Goal: Task Accomplishment & Management: Complete application form

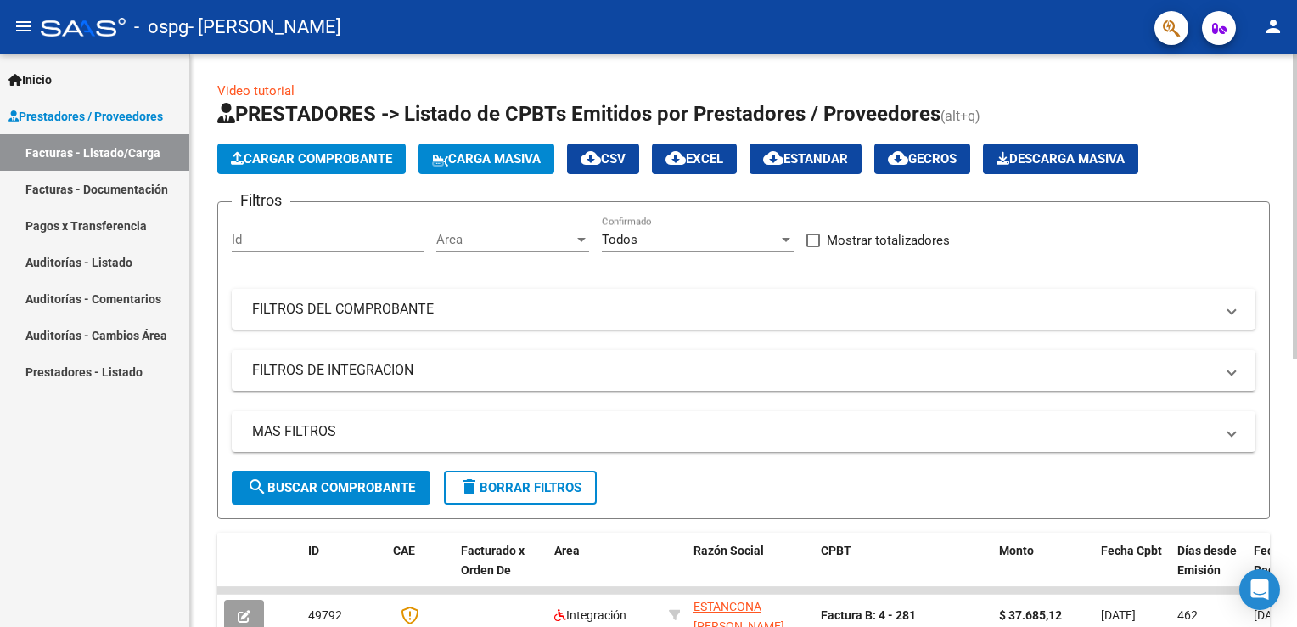
click at [323, 162] on span "Cargar Comprobante" at bounding box center [311, 158] width 161 height 15
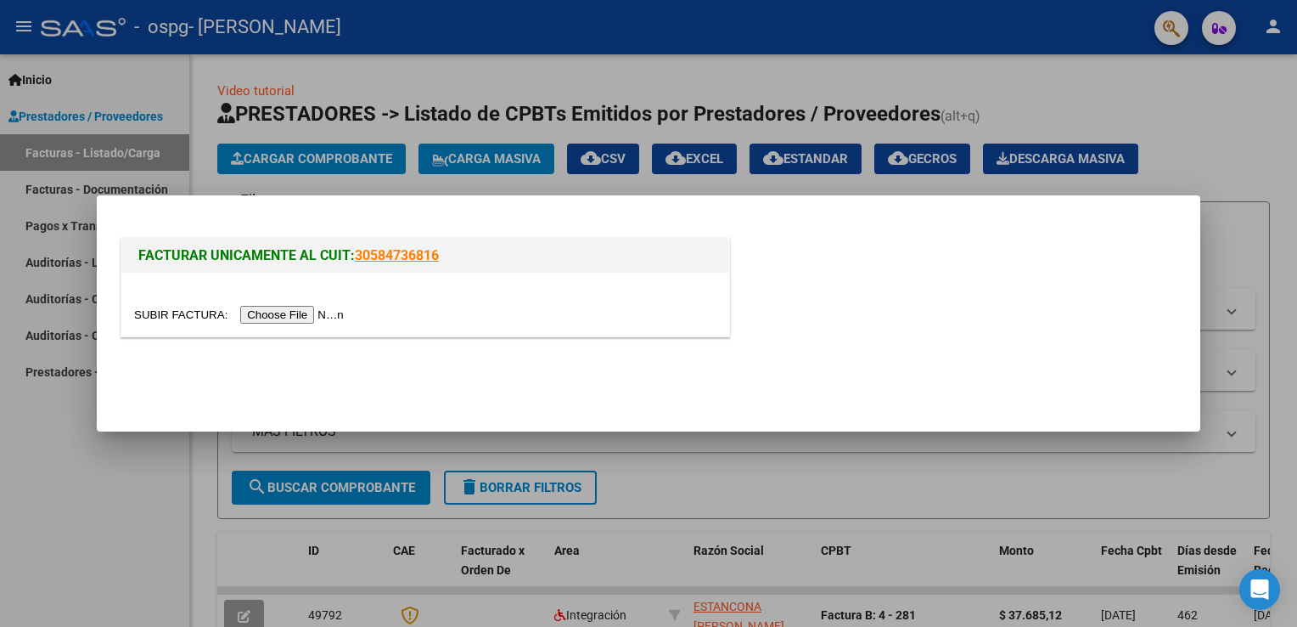
click at [287, 318] on input "file" at bounding box center [241, 315] width 215 height 18
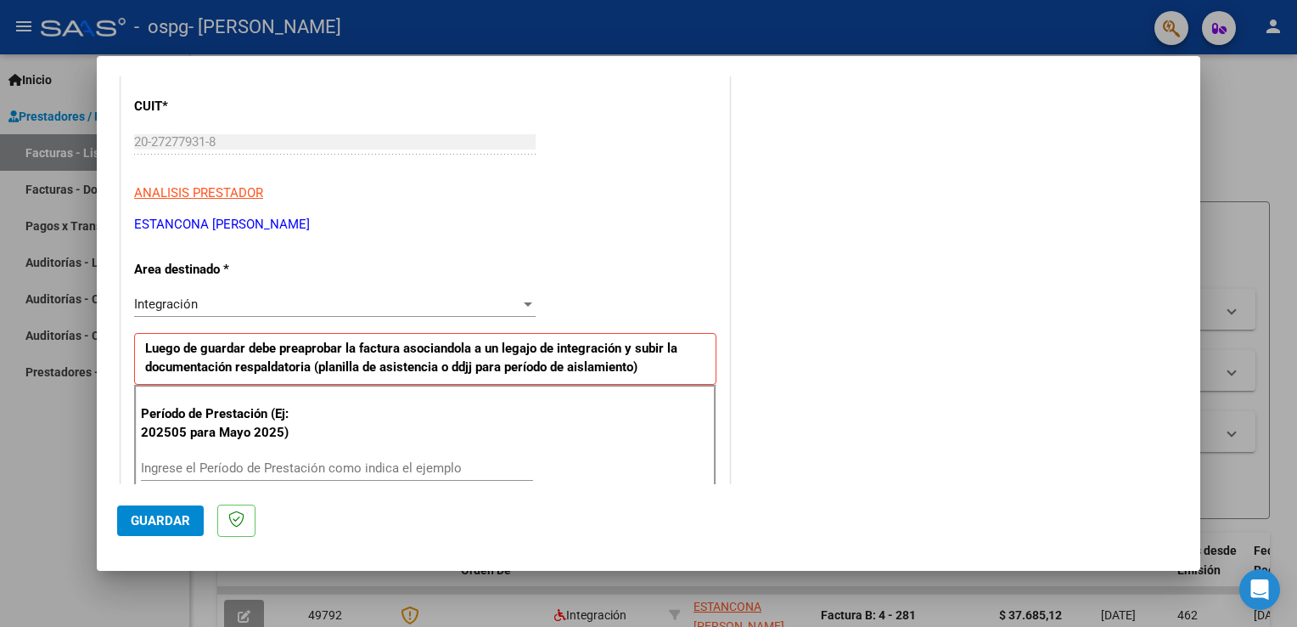
scroll to position [255, 0]
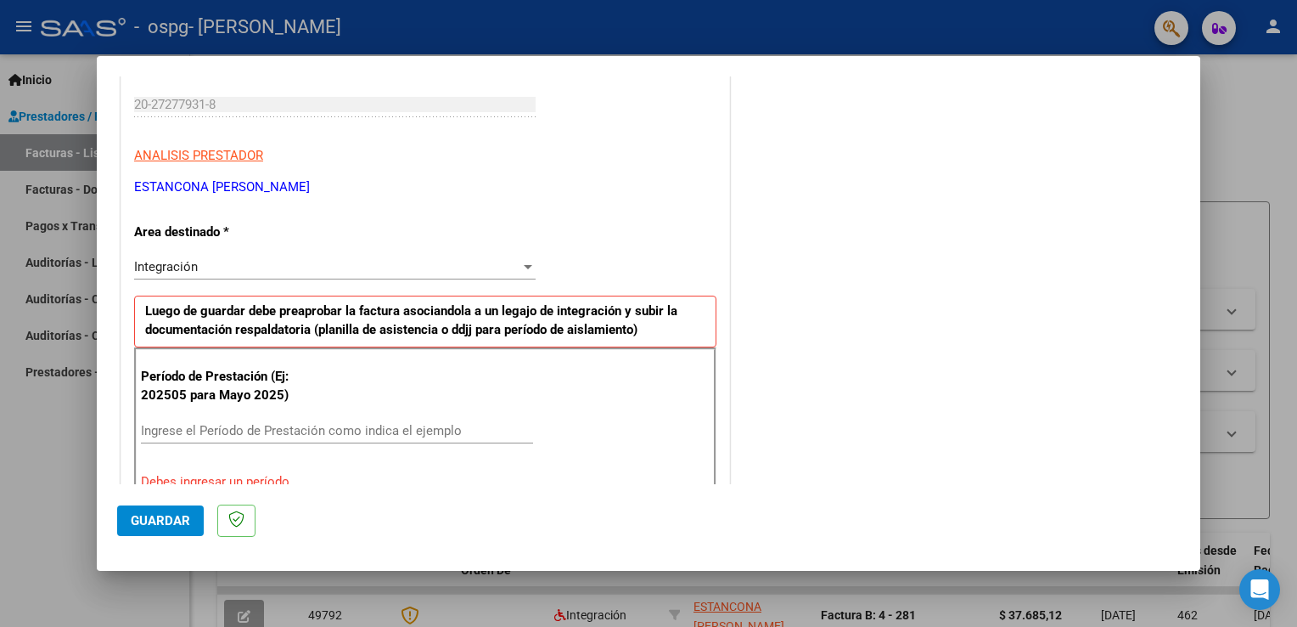
click at [184, 271] on span "Integración" at bounding box center [166, 266] width 64 height 15
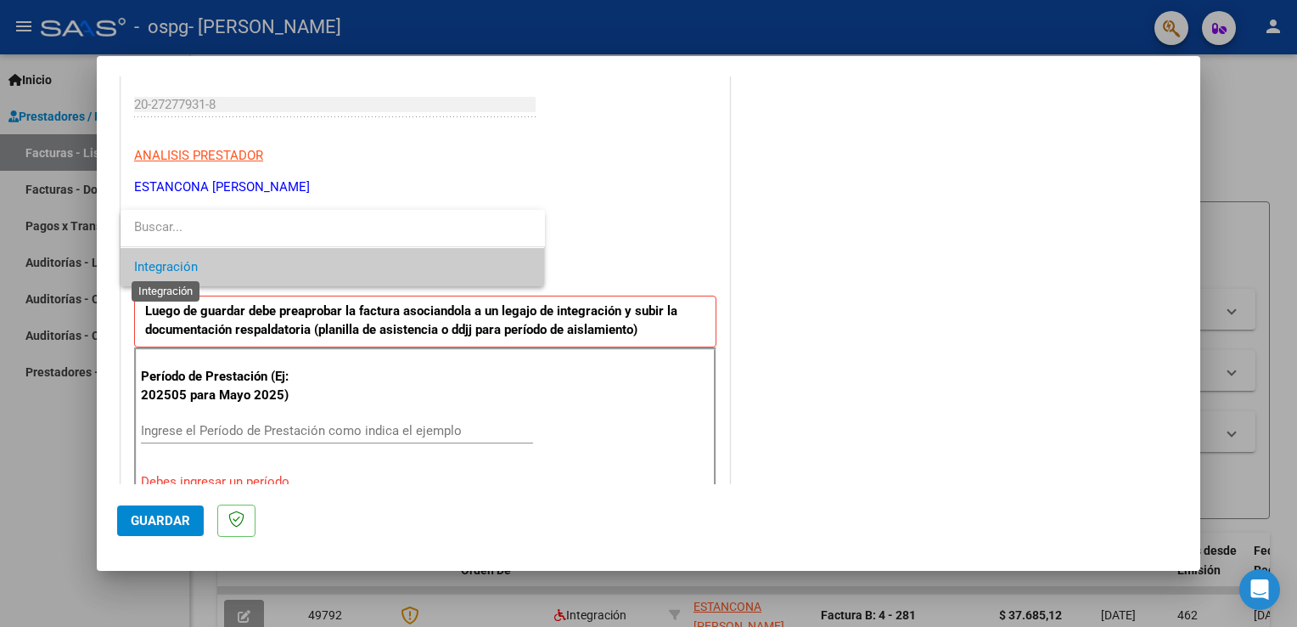
click at [184, 271] on span "Integración" at bounding box center [166, 266] width 64 height 15
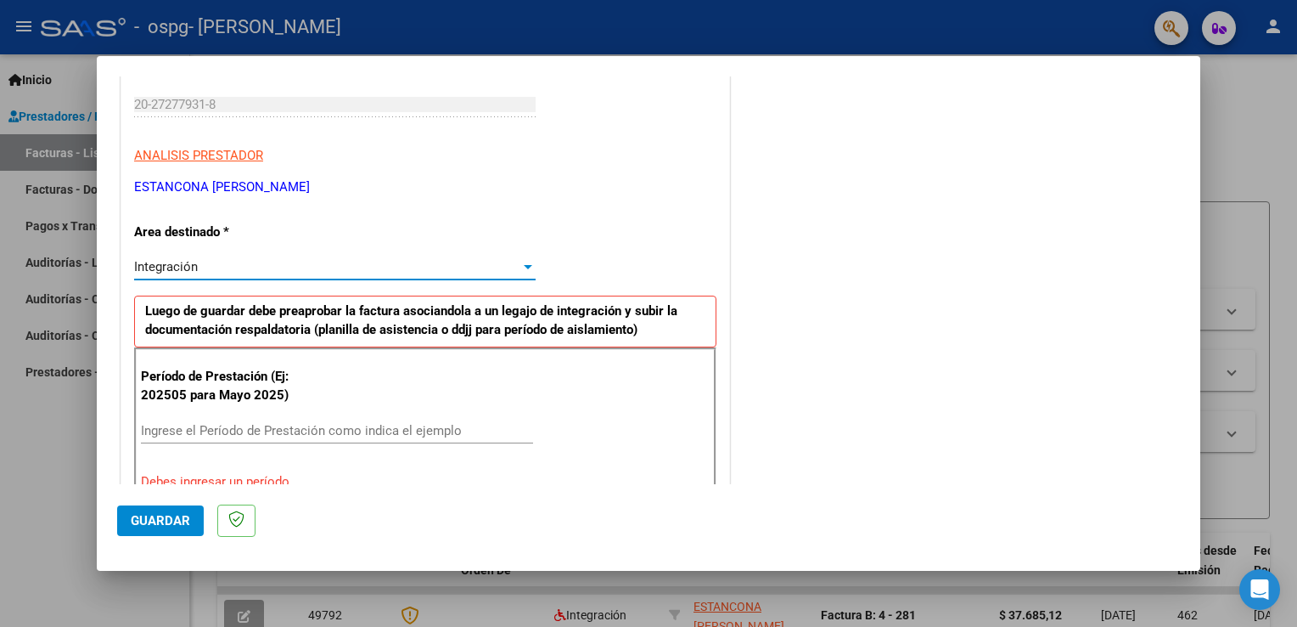
scroll to position [340, 0]
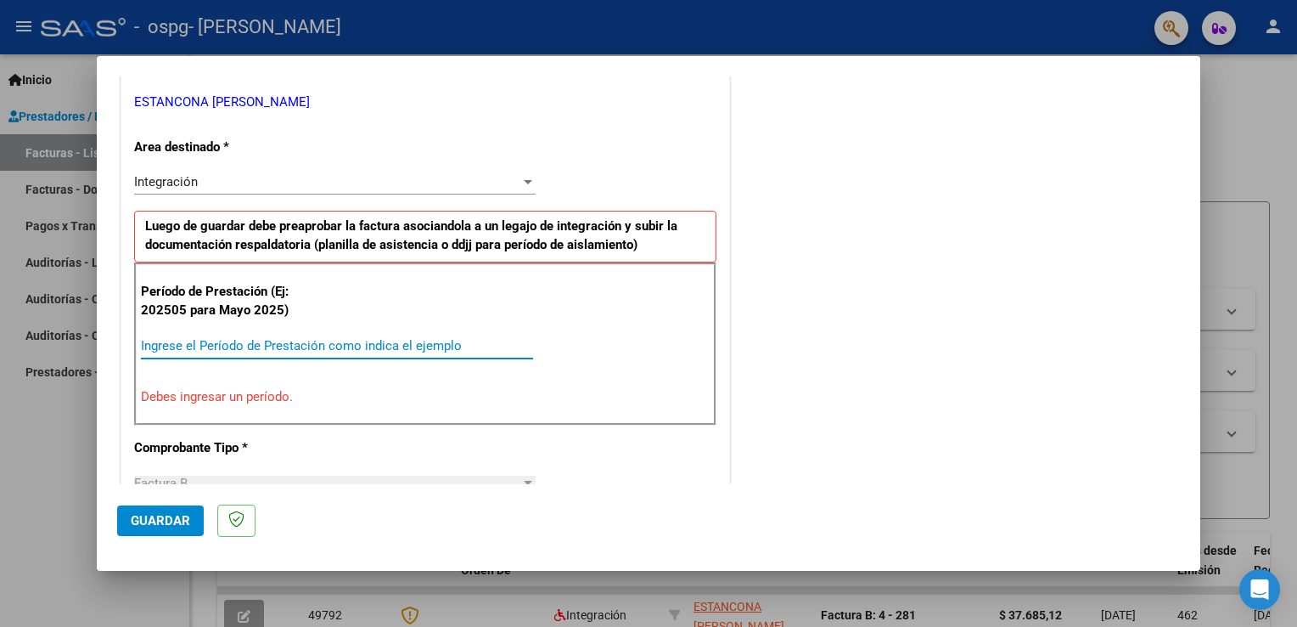
click at [152, 343] on input "Ingrese el Período de Prestación como indica el ejemplo" at bounding box center [337, 345] width 392 height 15
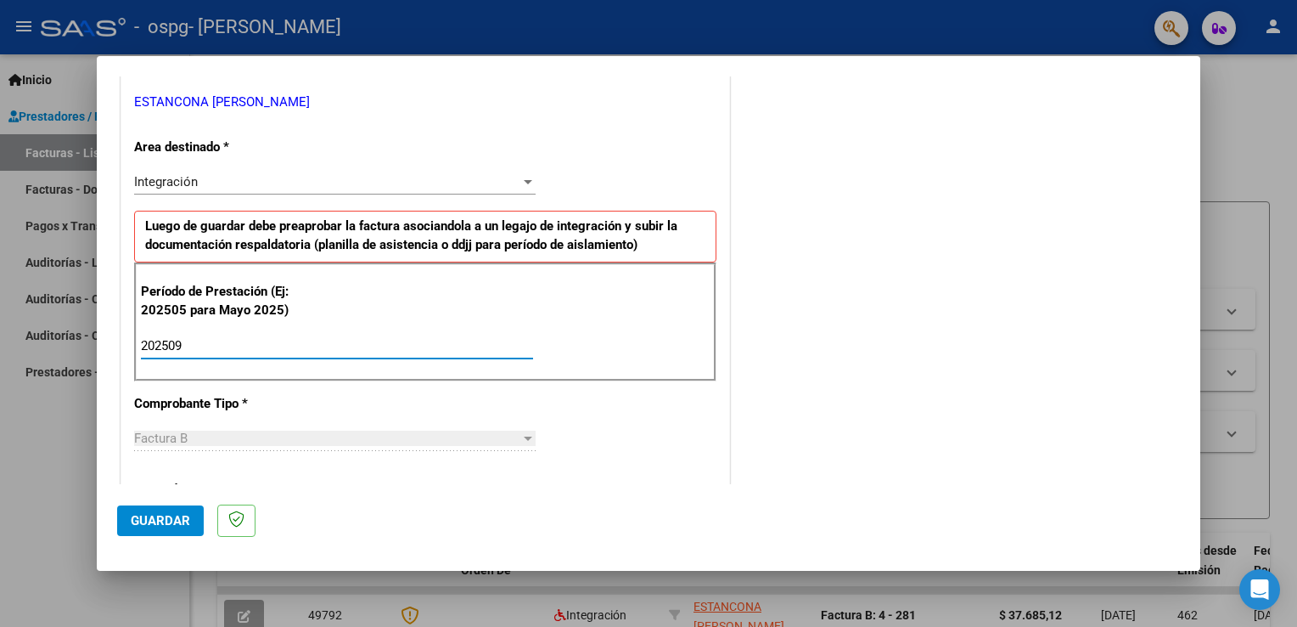
type input "202509"
click at [538, 403] on div "CUIT * 20-27277931-8 Ingresar CUIT ANALISIS PRESTADOR [PERSON_NAME] [PERSON_NAM…" at bounding box center [425, 588] width 608 height 1278
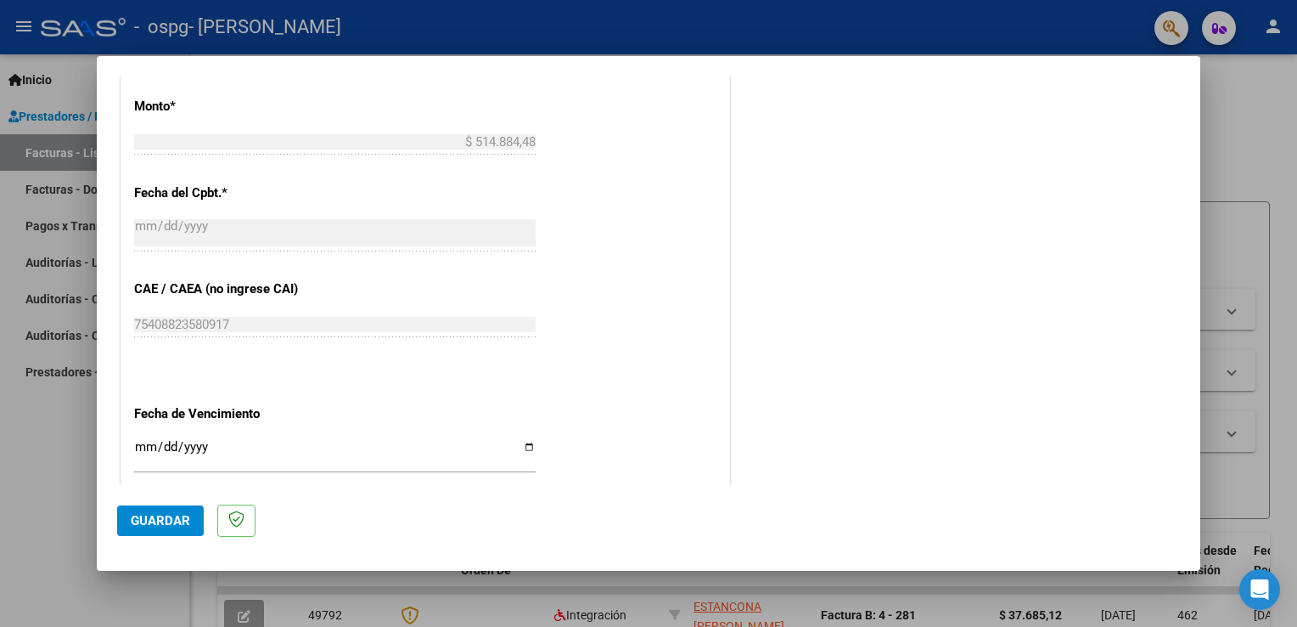
scroll to position [934, 0]
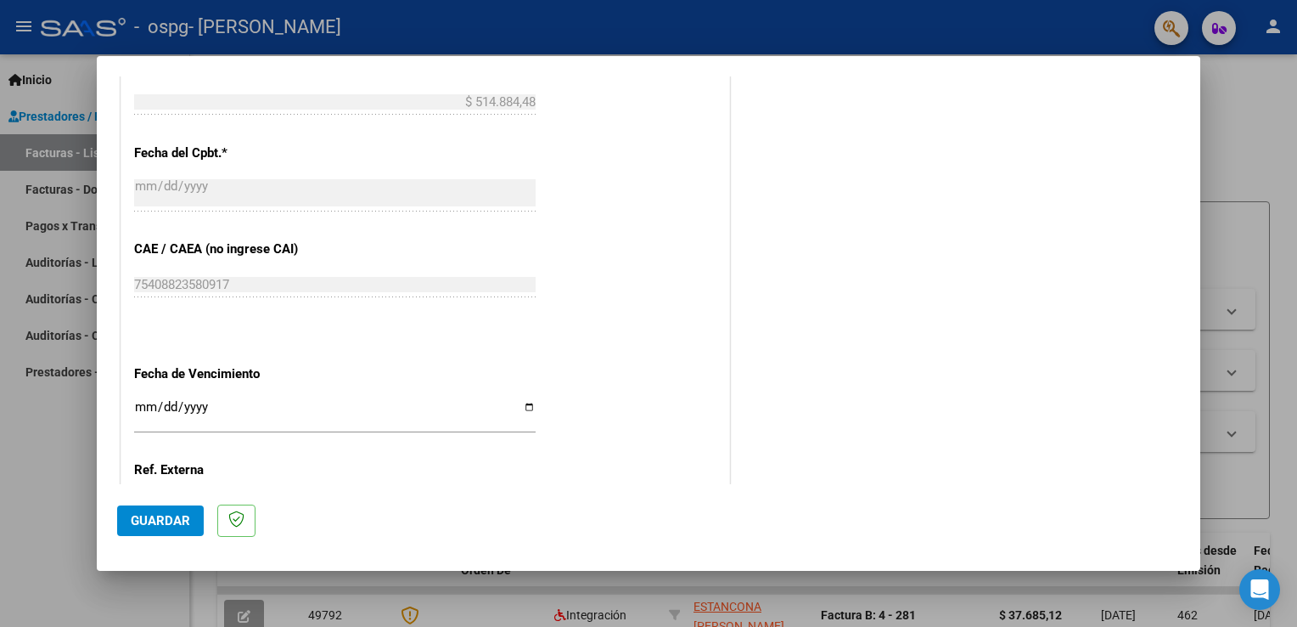
click at [145, 402] on input "Ingresar la fecha" at bounding box center [335, 413] width 402 height 27
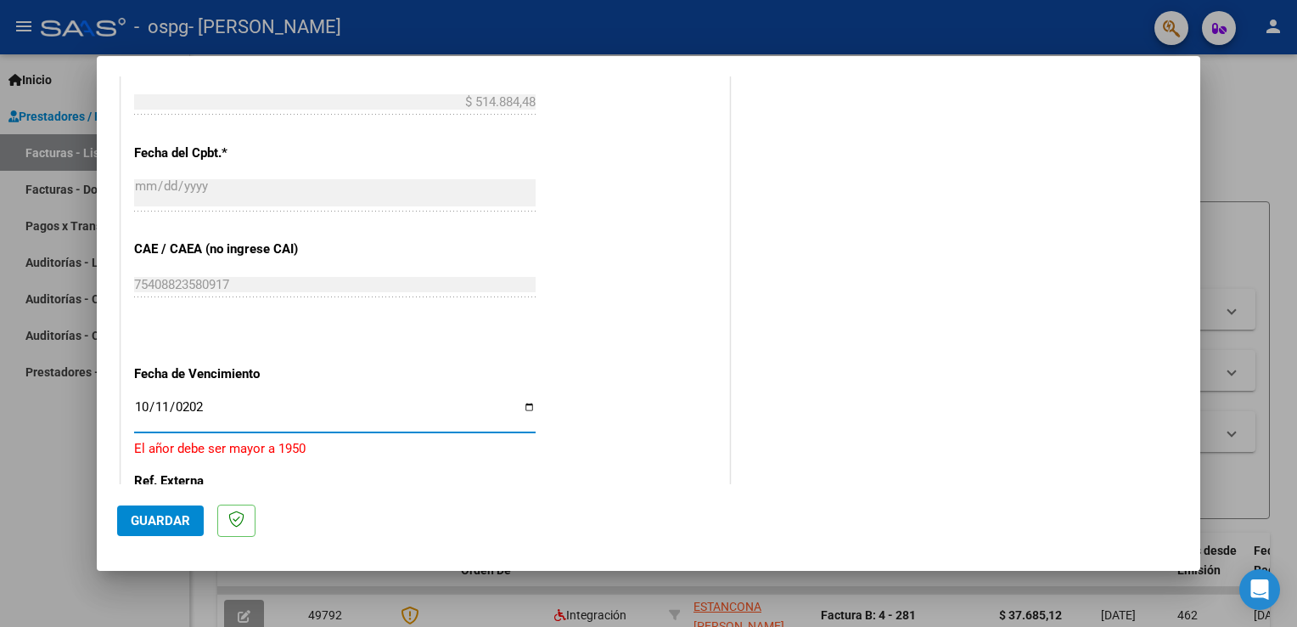
type input "[DATE]"
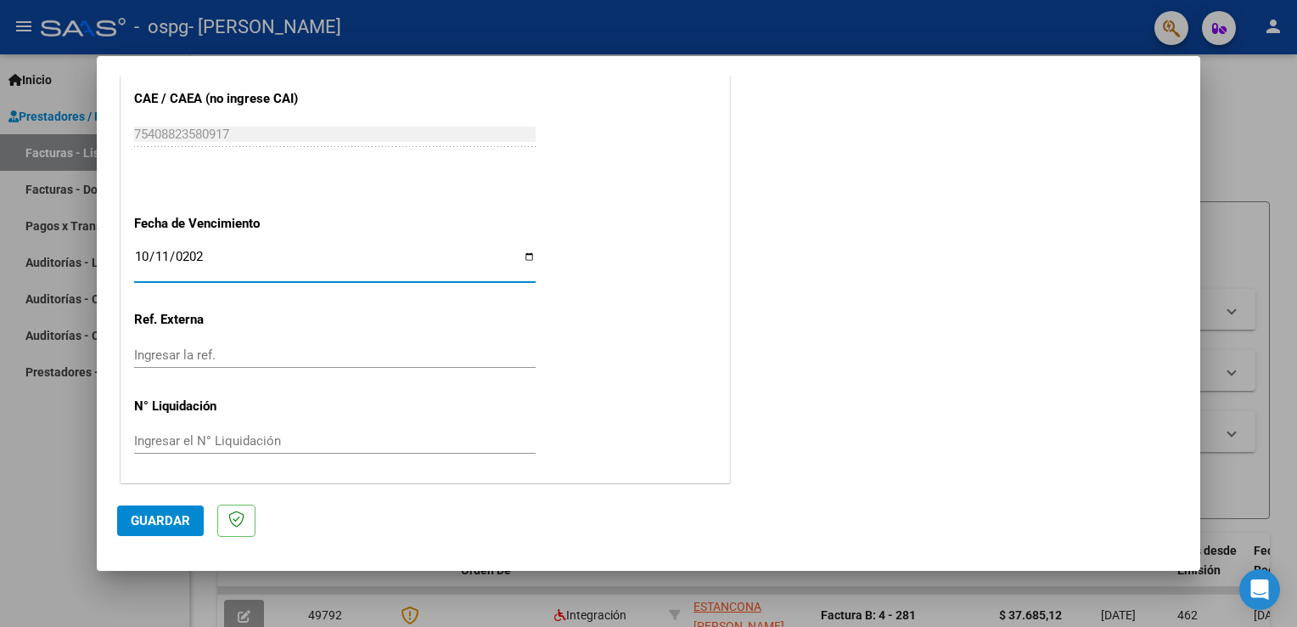
drag, startPoint x: 151, startPoint y: 520, endPoint x: 149, endPoint y: 509, distance: 10.3
click at [152, 519] on span "Guardar" at bounding box center [160, 520] width 59 height 15
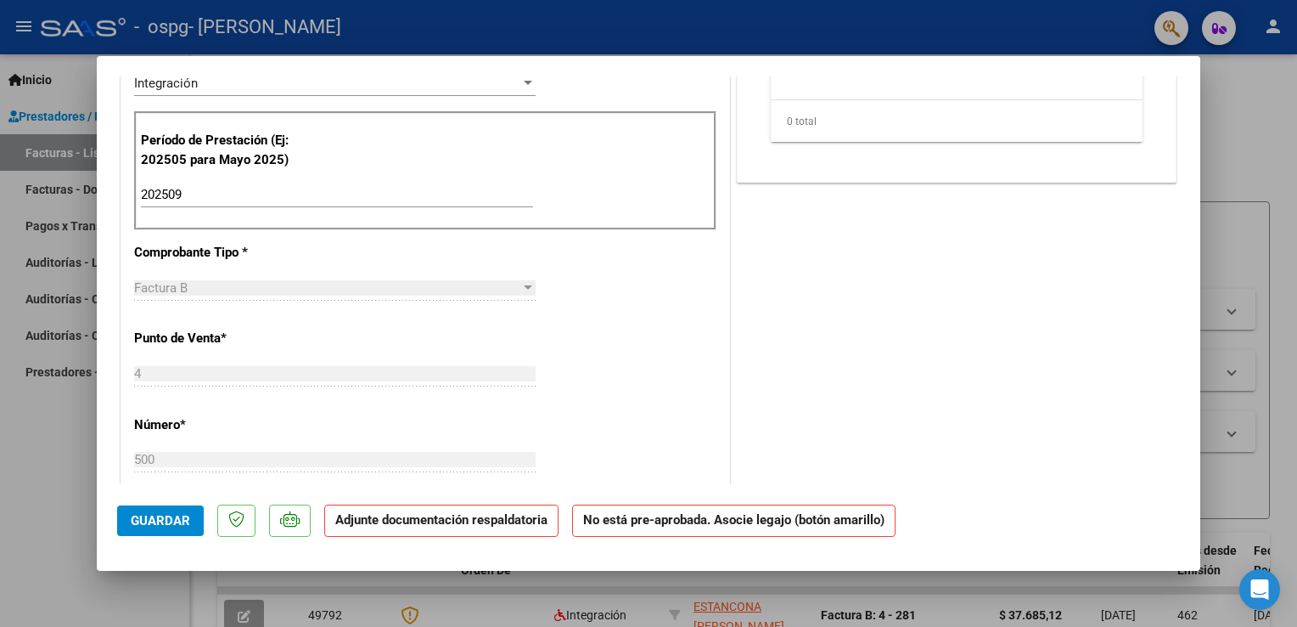
scroll to position [0, 0]
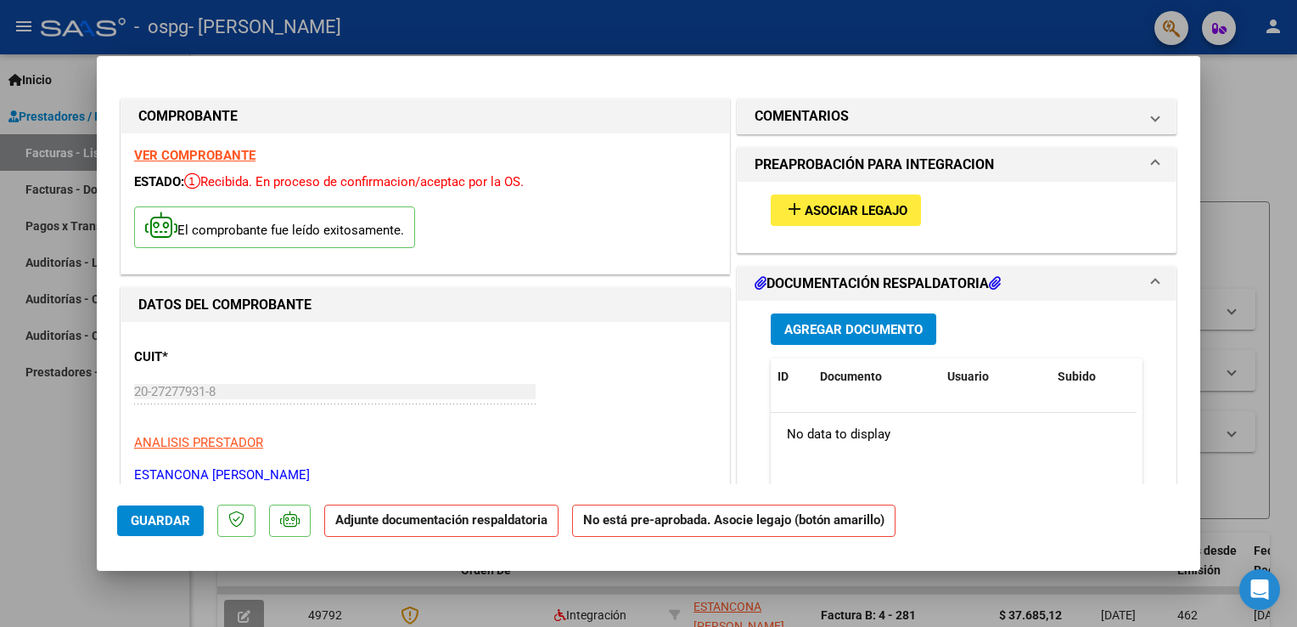
click at [809, 209] on span "Asociar Legajo" at bounding box center [856, 210] width 103 height 15
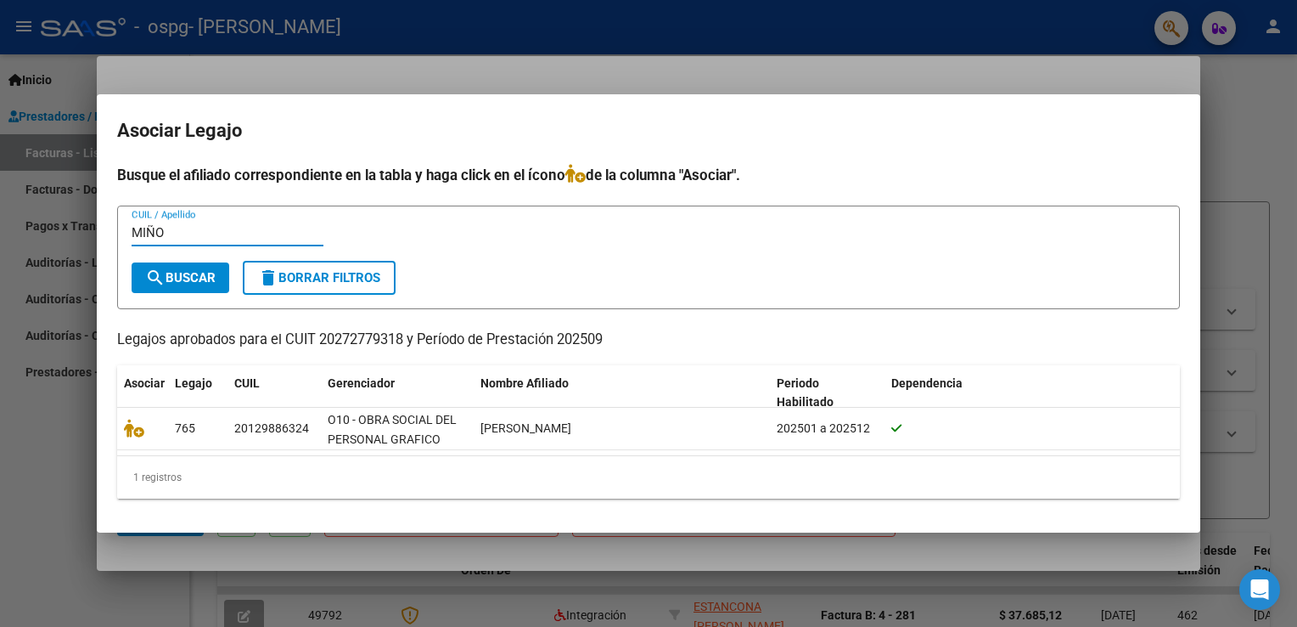
type input "MIÑO"
click at [194, 277] on span "search Buscar" at bounding box center [180, 277] width 70 height 15
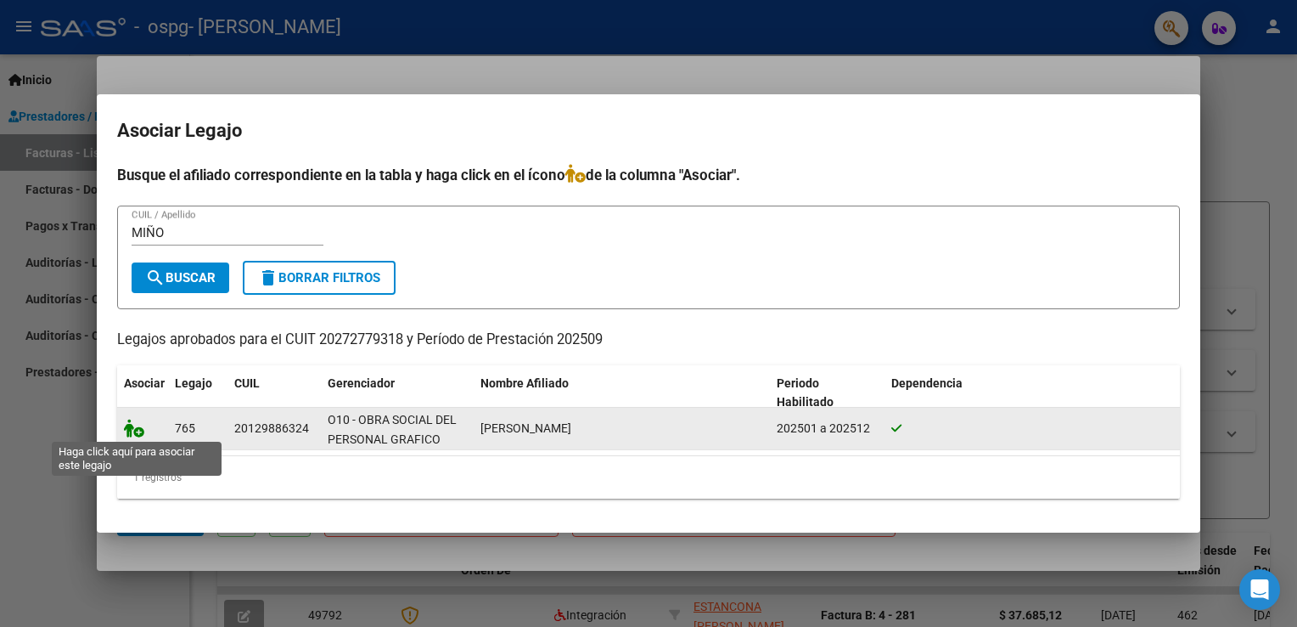
click at [138, 436] on icon at bounding box center [134, 428] width 20 height 19
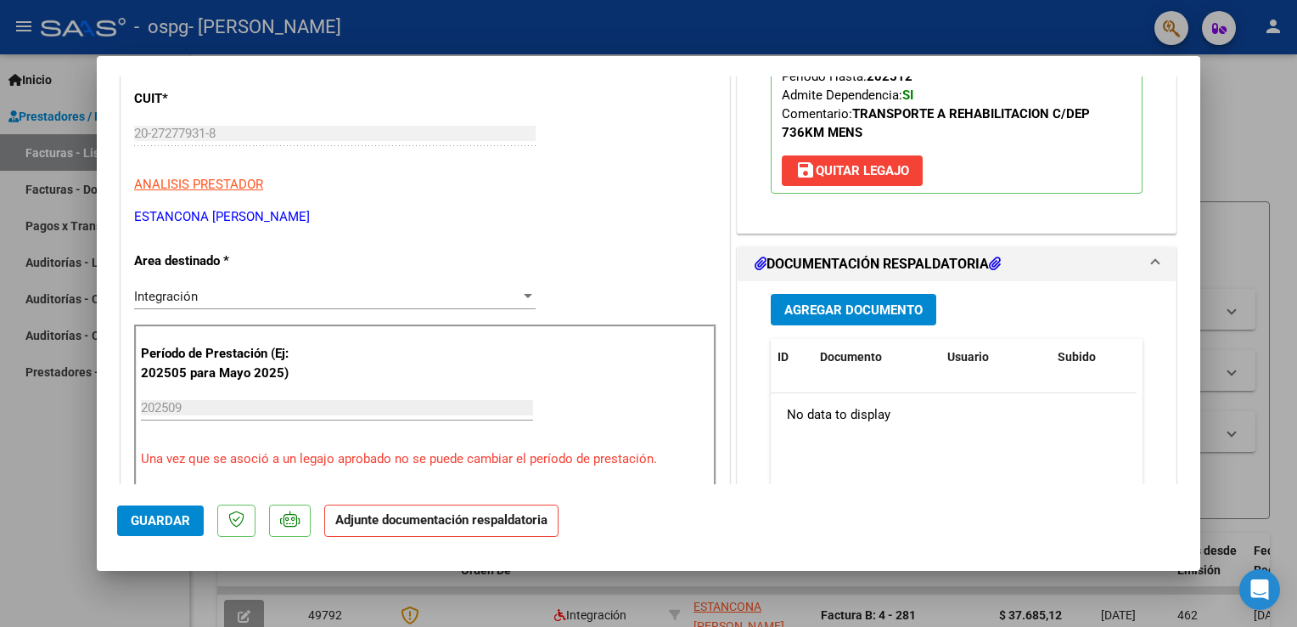
scroll to position [255, 0]
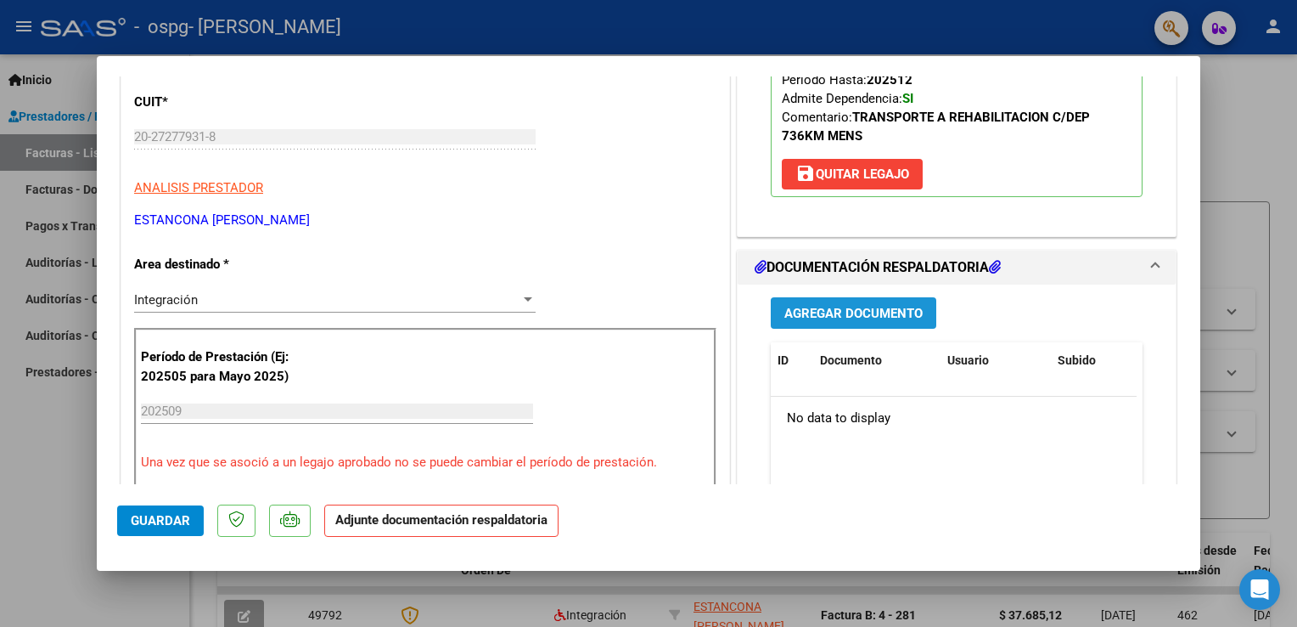
click at [866, 313] on span "Agregar Documento" at bounding box center [854, 313] width 138 height 15
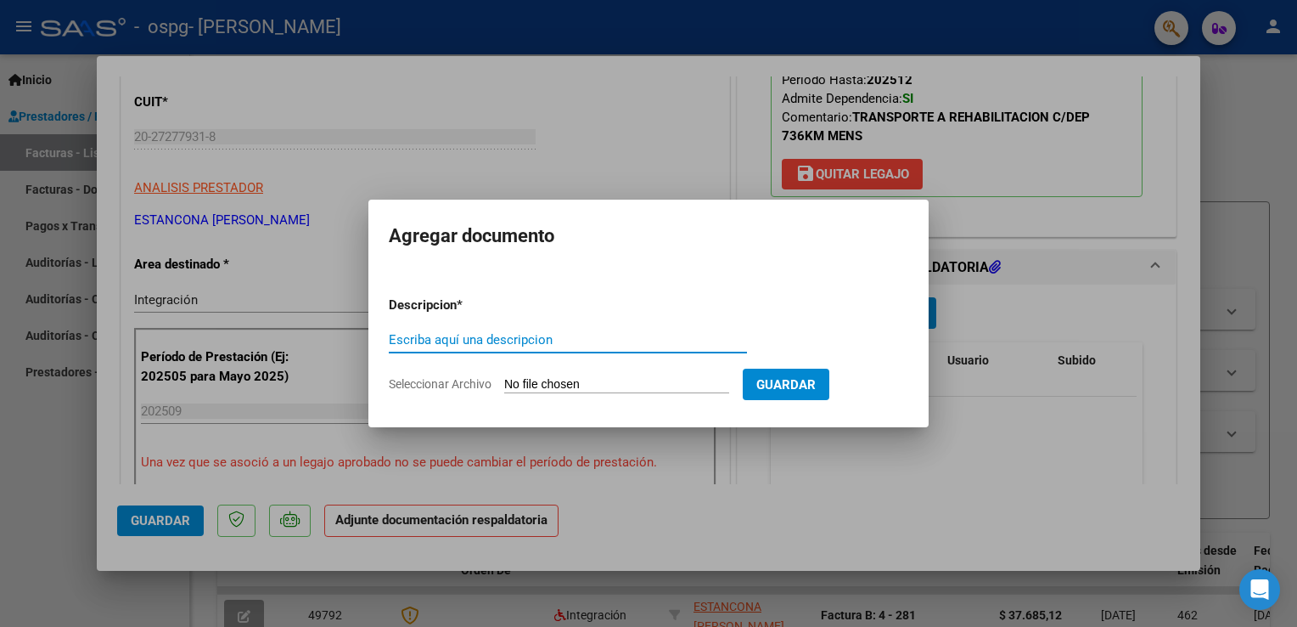
click at [413, 340] on input "Escriba aquí una descripcion" at bounding box center [568, 339] width 358 height 15
type input "PLANILLA DE ASISTENCIA"
click at [581, 389] on input "Seleccionar Archivo" at bounding box center [616, 385] width 225 height 16
type input "C:\fakepath\[PERSON_NAME] 0925.pdf"
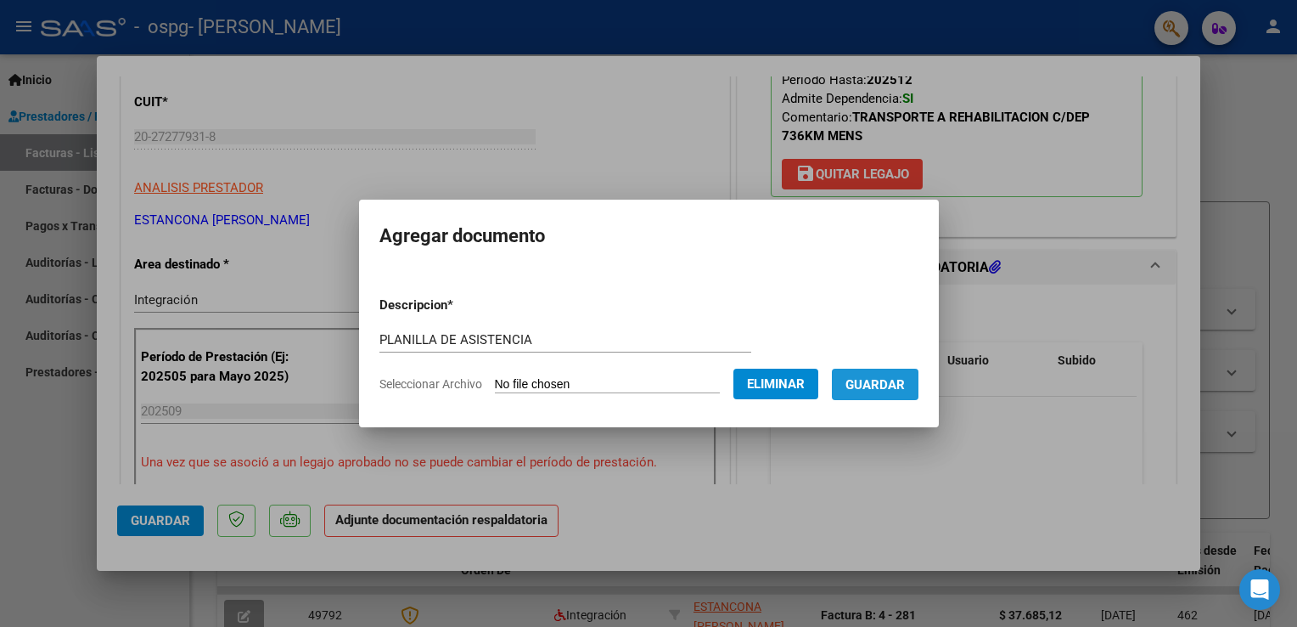
click at [868, 392] on span "Guardar" at bounding box center [875, 384] width 59 height 15
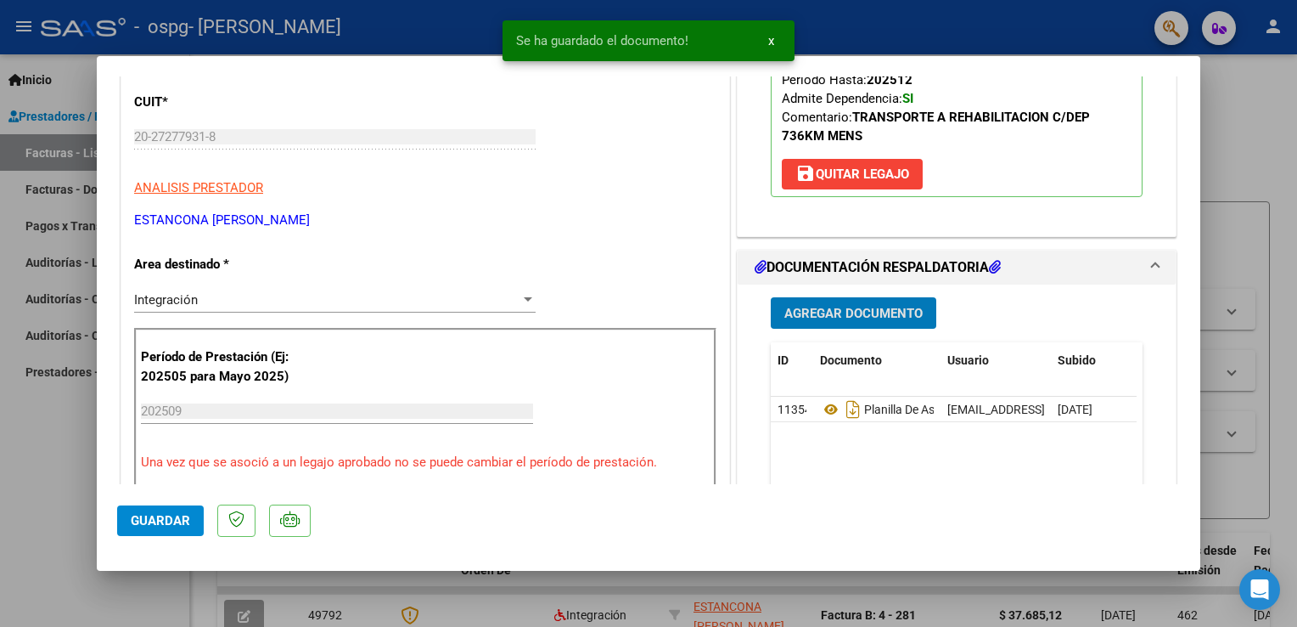
click at [866, 313] on span "Agregar Documento" at bounding box center [854, 313] width 138 height 15
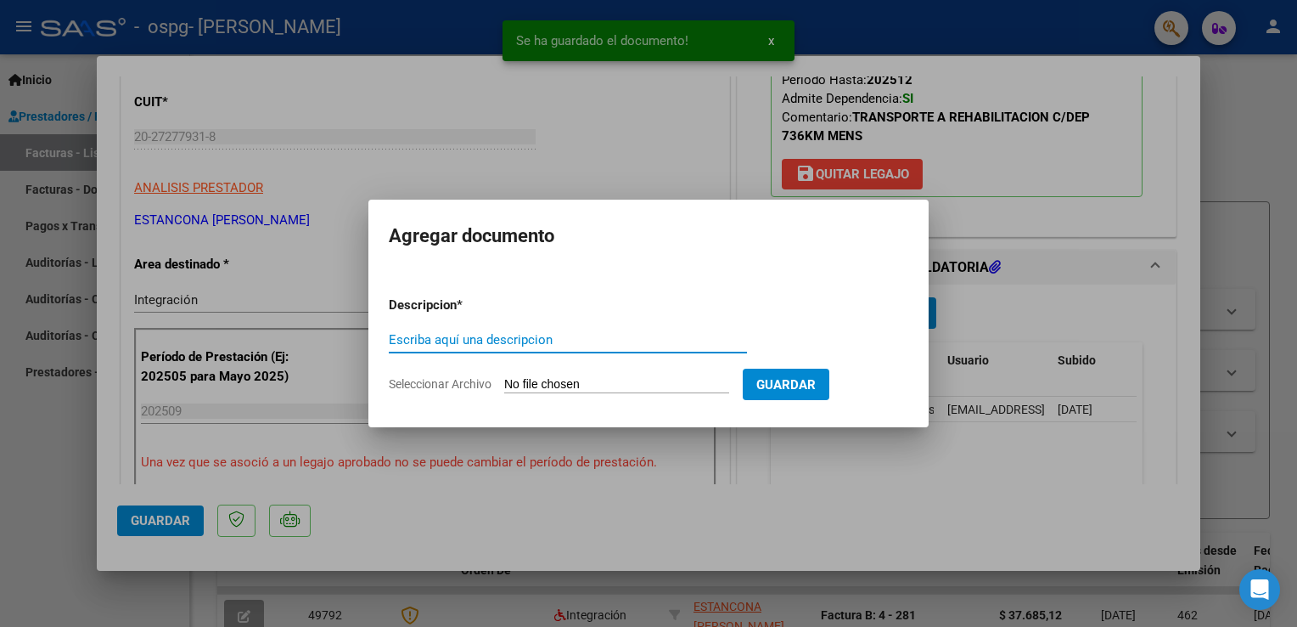
click at [425, 338] on input "Escriba aquí una descripcion" at bounding box center [568, 339] width 358 height 15
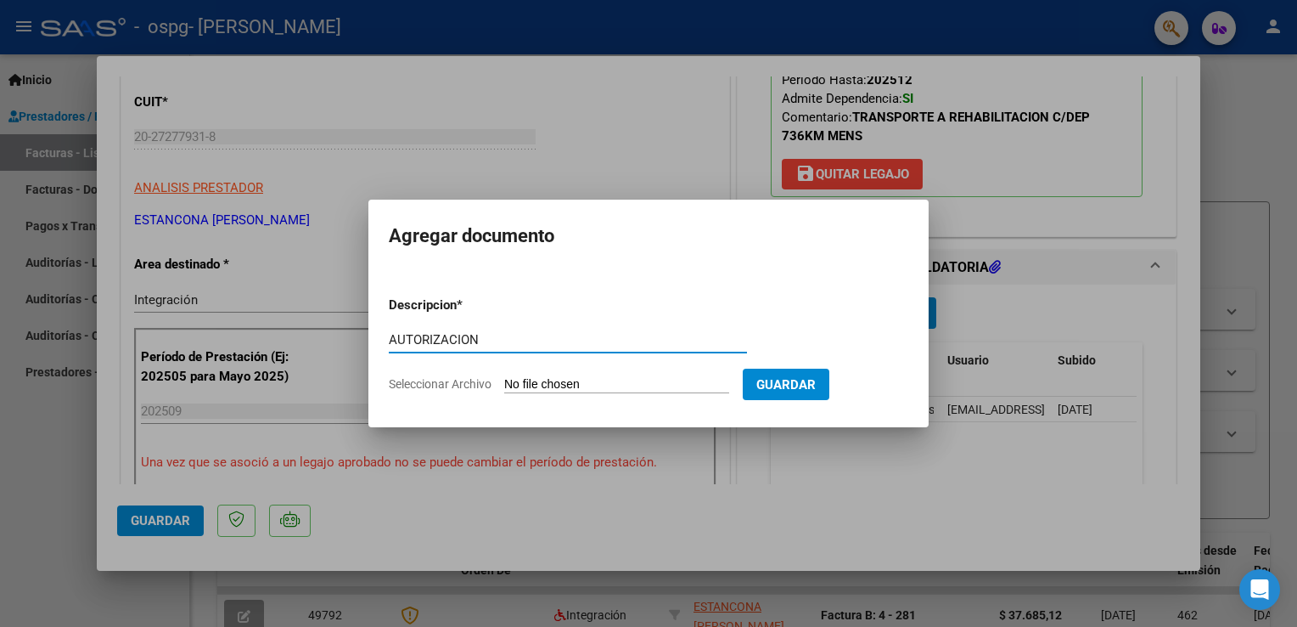
type input "AUTORIZACION"
click at [567, 380] on input "Seleccionar Archivo" at bounding box center [616, 385] width 225 height 16
type input "C:\fakepath\AUTORIZACIONES 2025 (2).odt"
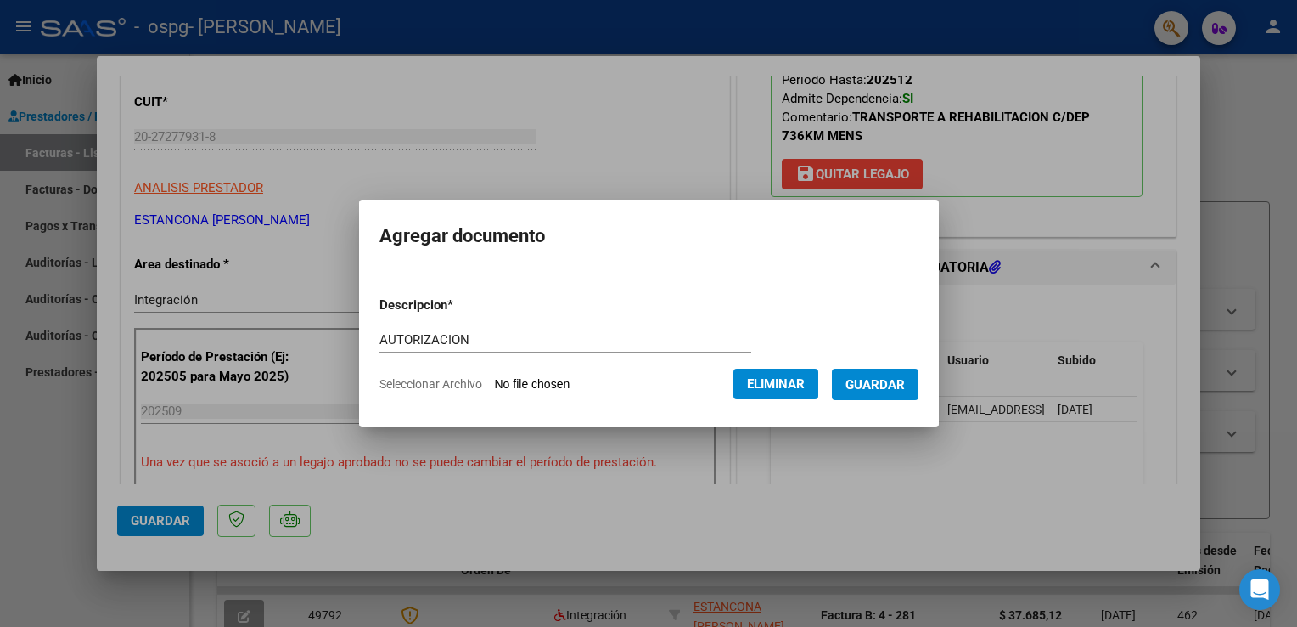
click at [878, 385] on span "Guardar" at bounding box center [875, 384] width 59 height 15
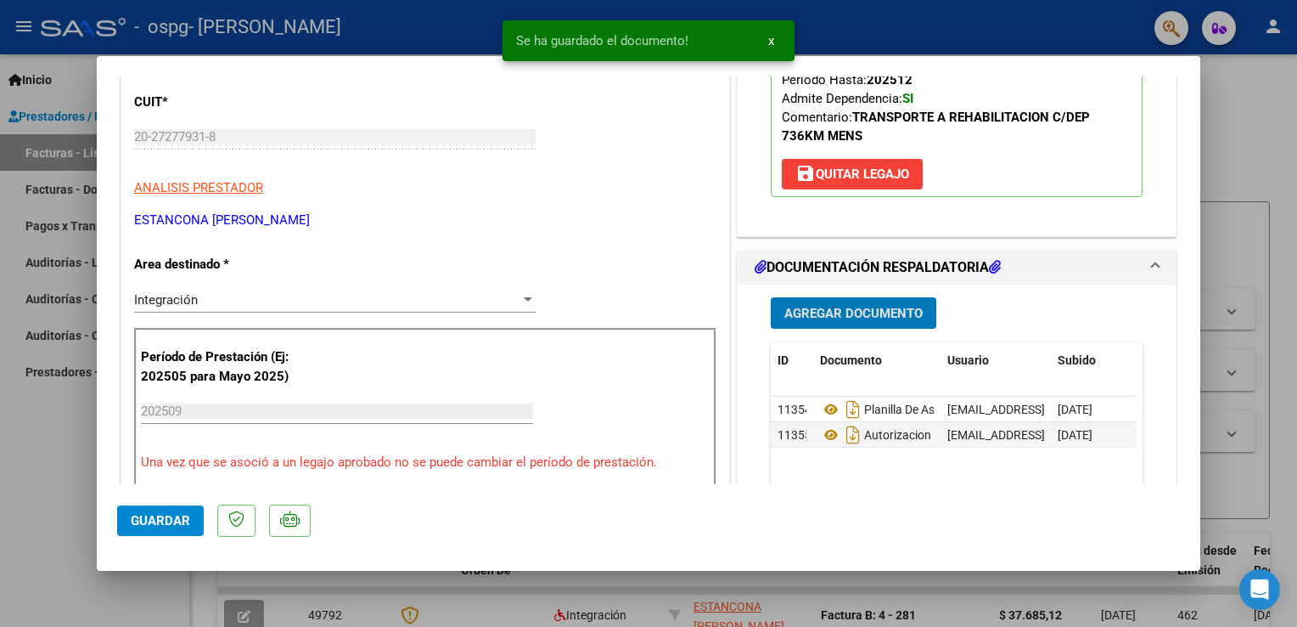
click at [802, 317] on span "Agregar Documento" at bounding box center [854, 313] width 138 height 15
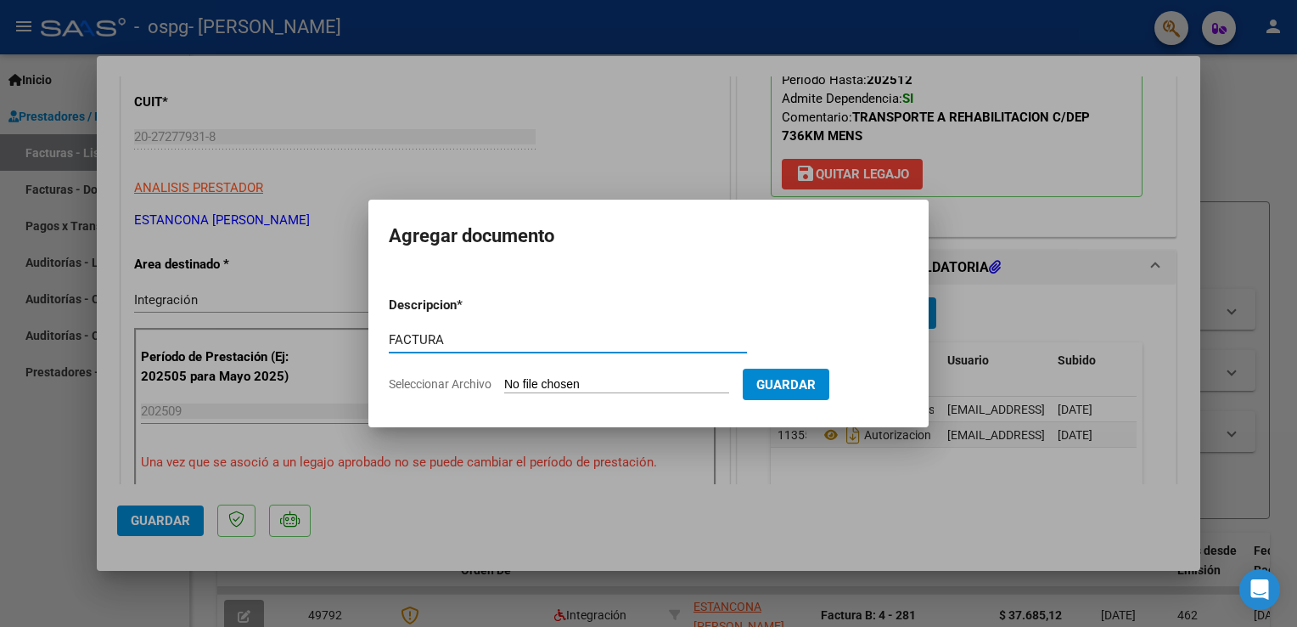
type input "FACTURA"
click at [588, 385] on input "Seleccionar Archivo" at bounding box center [616, 385] width 225 height 16
type input "C:\fakepath\20272779318_006_00004_00000500.pdf"
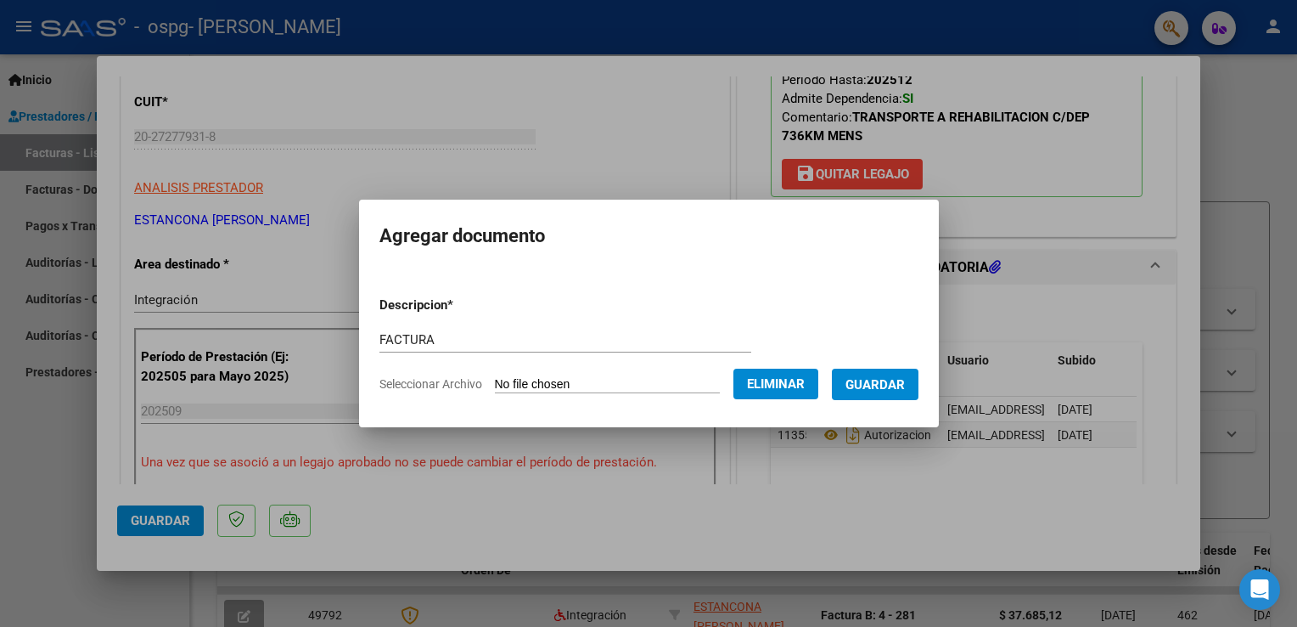
click at [866, 383] on span "Guardar" at bounding box center [875, 384] width 59 height 15
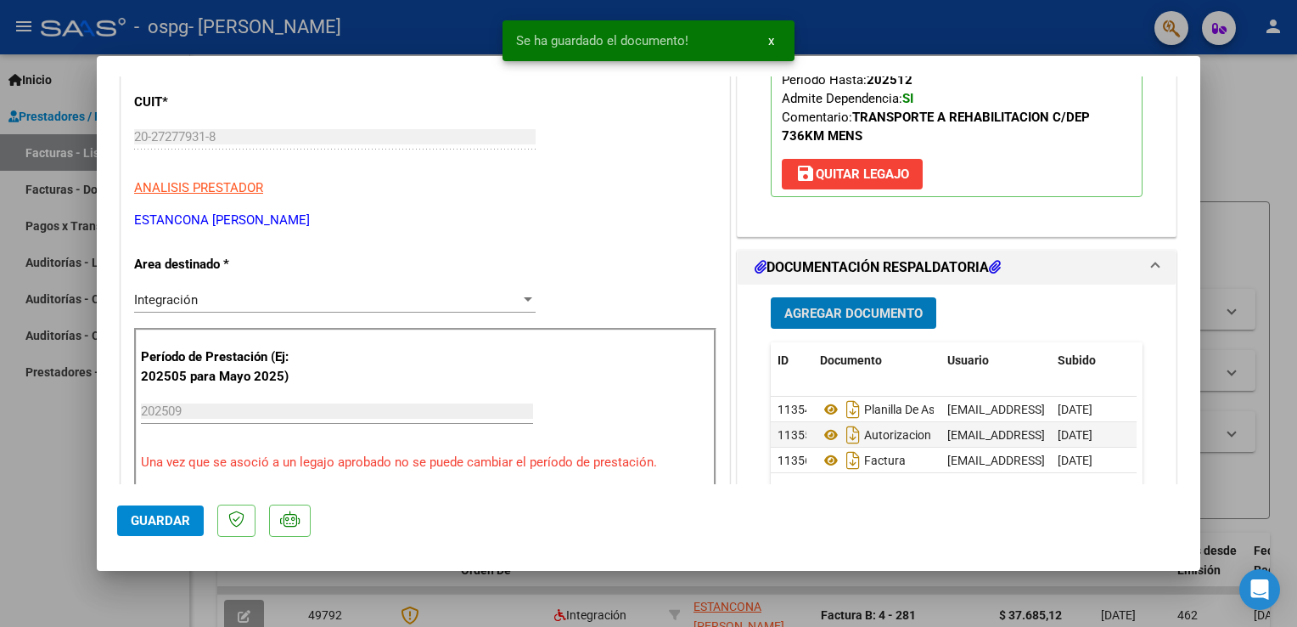
scroll to position [340, 0]
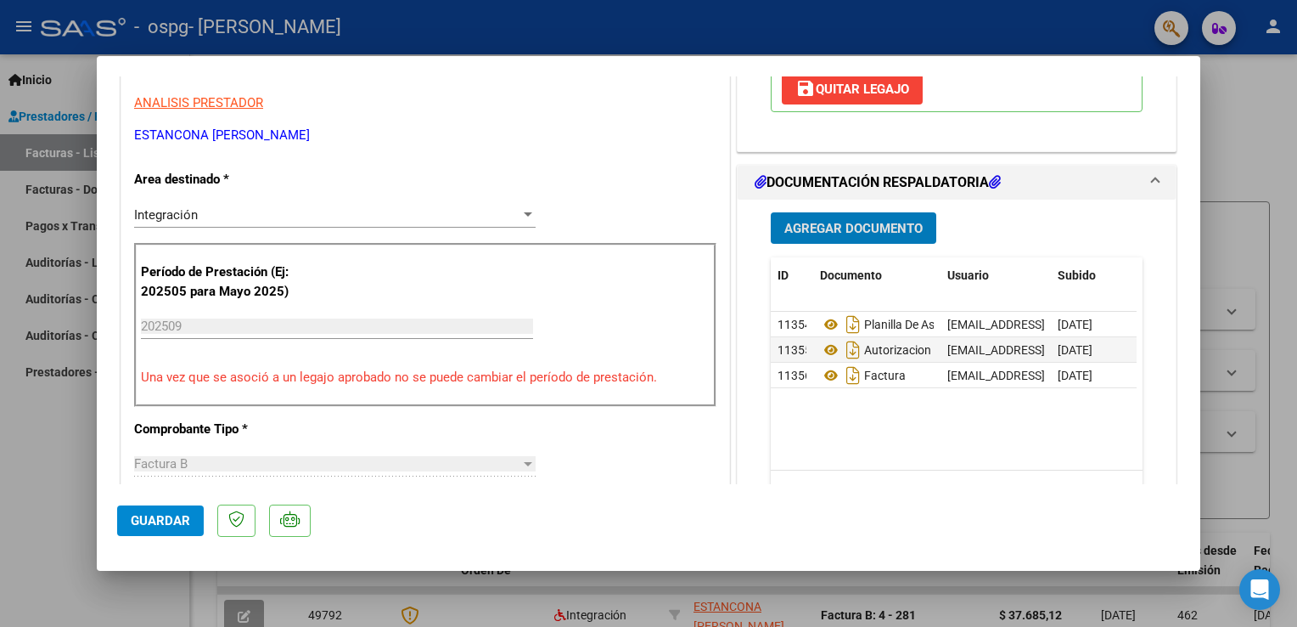
click at [185, 325] on input "202509" at bounding box center [337, 325] width 392 height 15
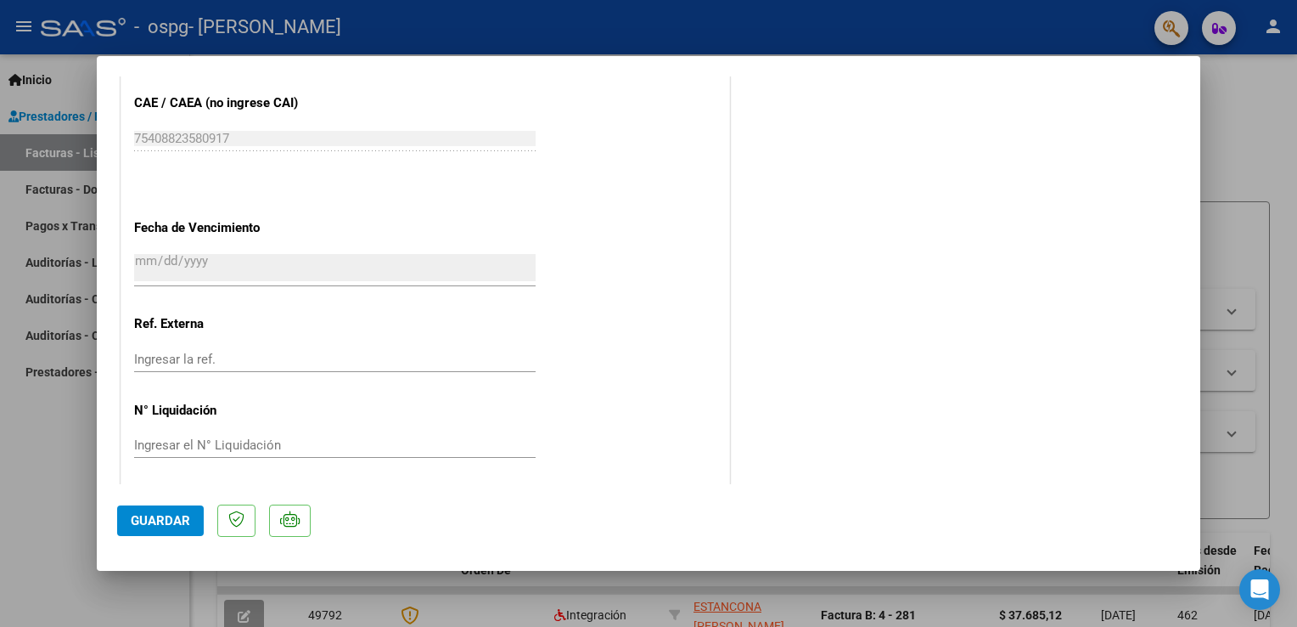
scroll to position [1111, 0]
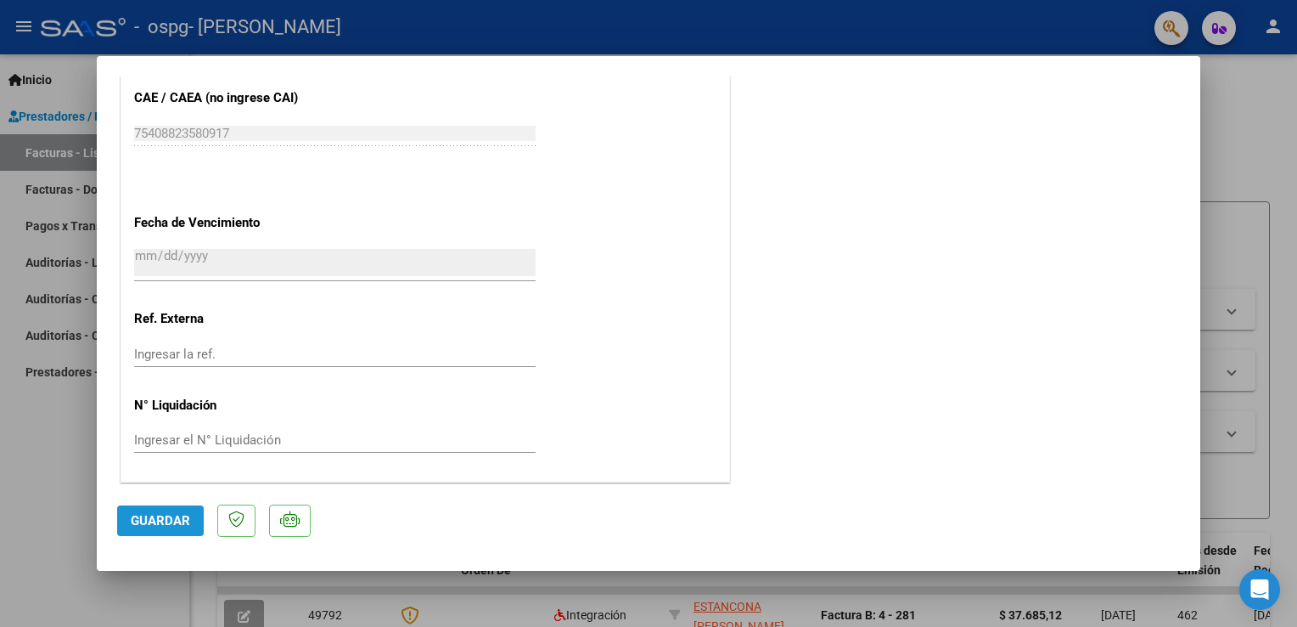
click at [147, 515] on span "Guardar" at bounding box center [160, 520] width 59 height 15
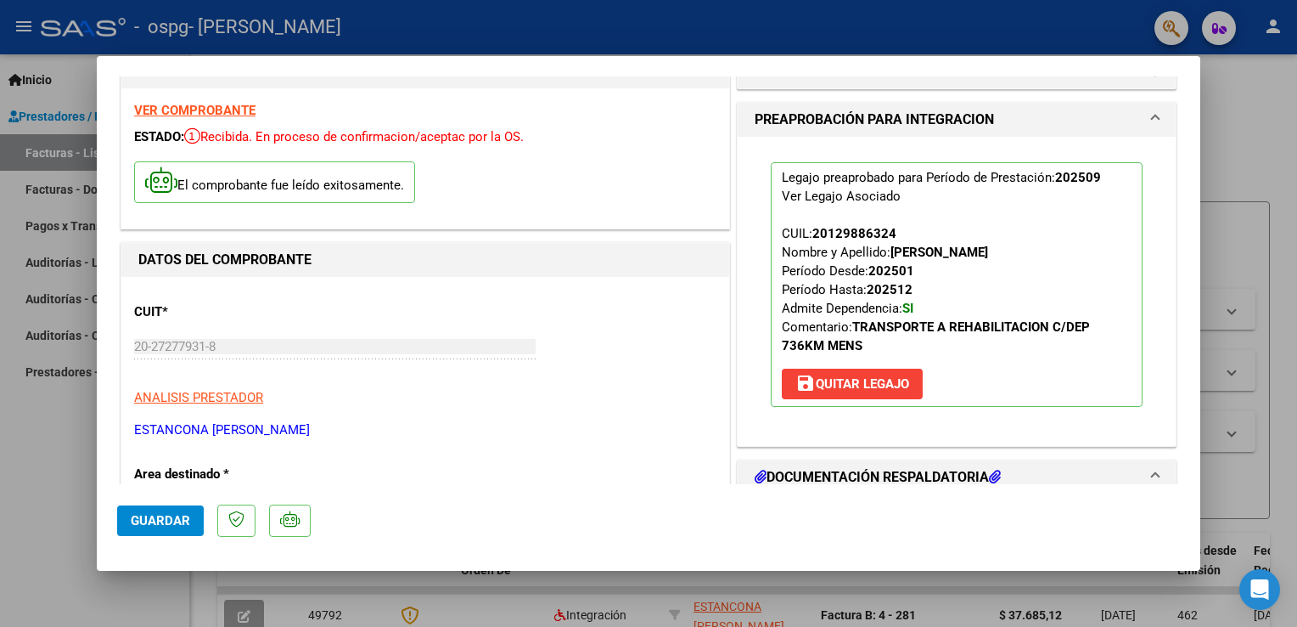
scroll to position [0, 0]
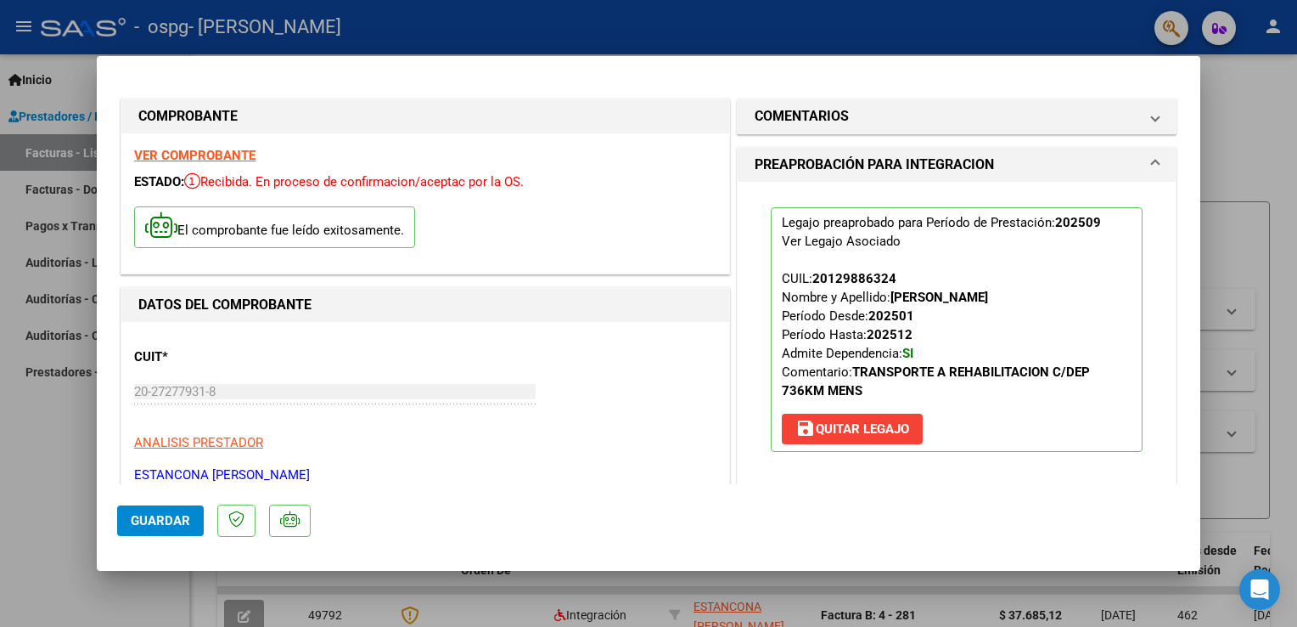
click at [72, 88] on div at bounding box center [648, 313] width 1297 height 627
type input "$ 0,00"
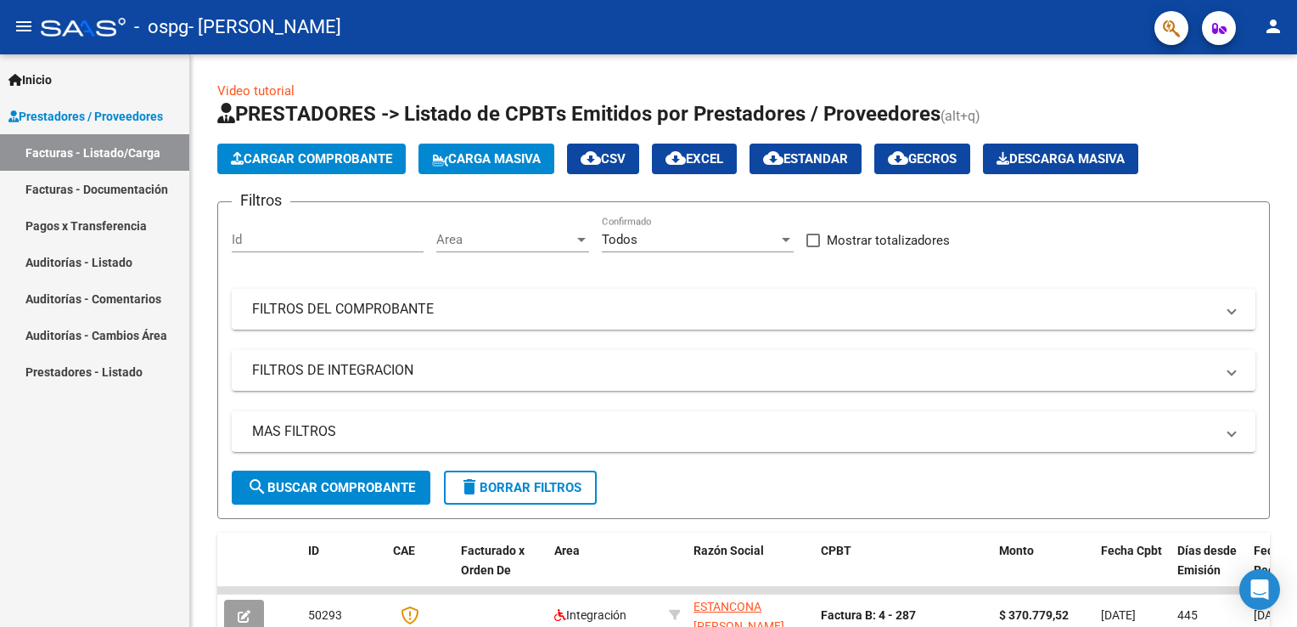
click at [115, 183] on link "Facturas - Documentación" at bounding box center [94, 189] width 189 height 37
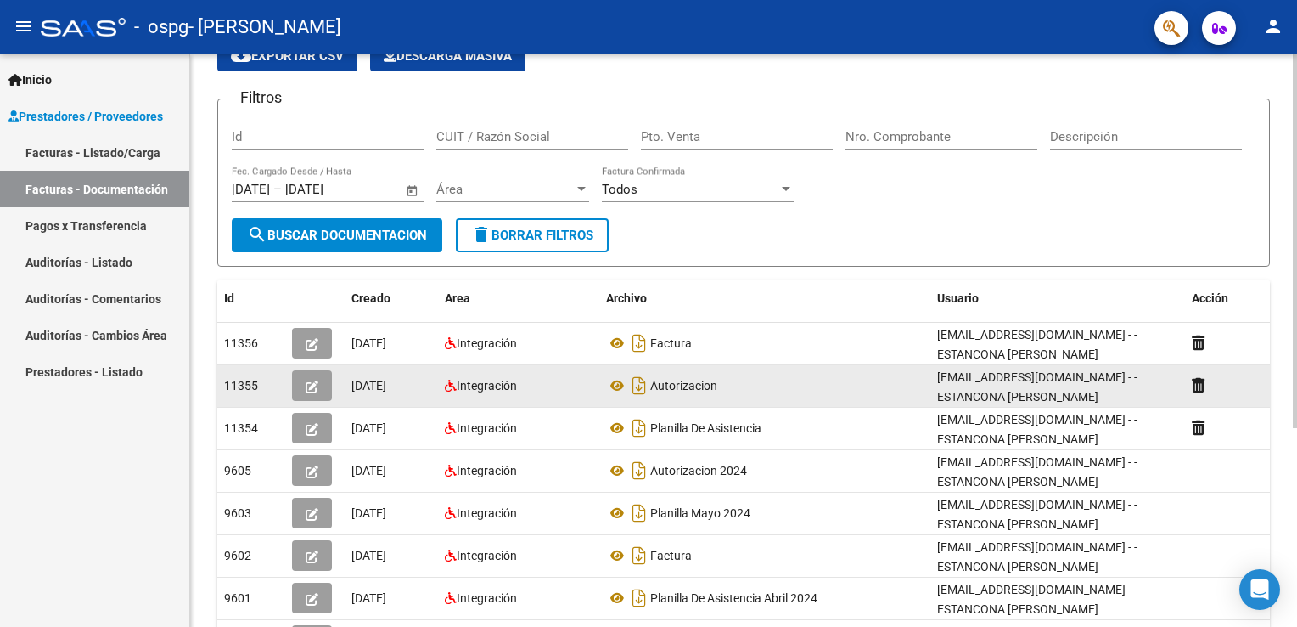
scroll to position [85, 0]
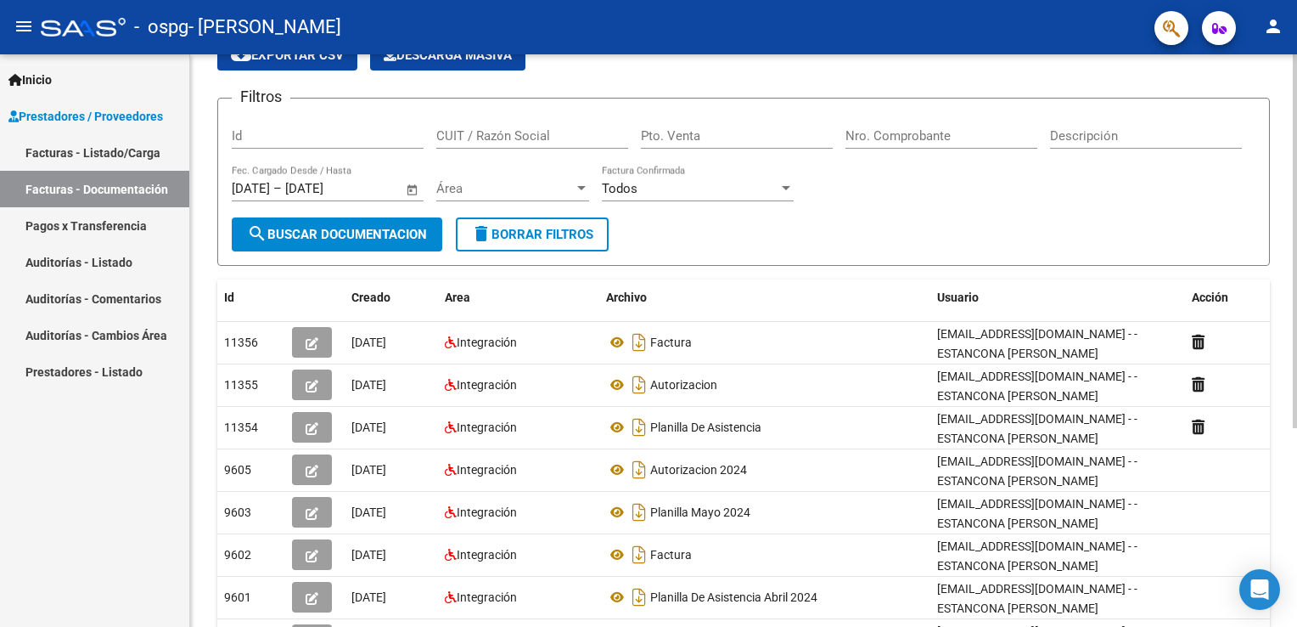
click at [297, 234] on span "search Buscar Documentacion" at bounding box center [337, 234] width 180 height 15
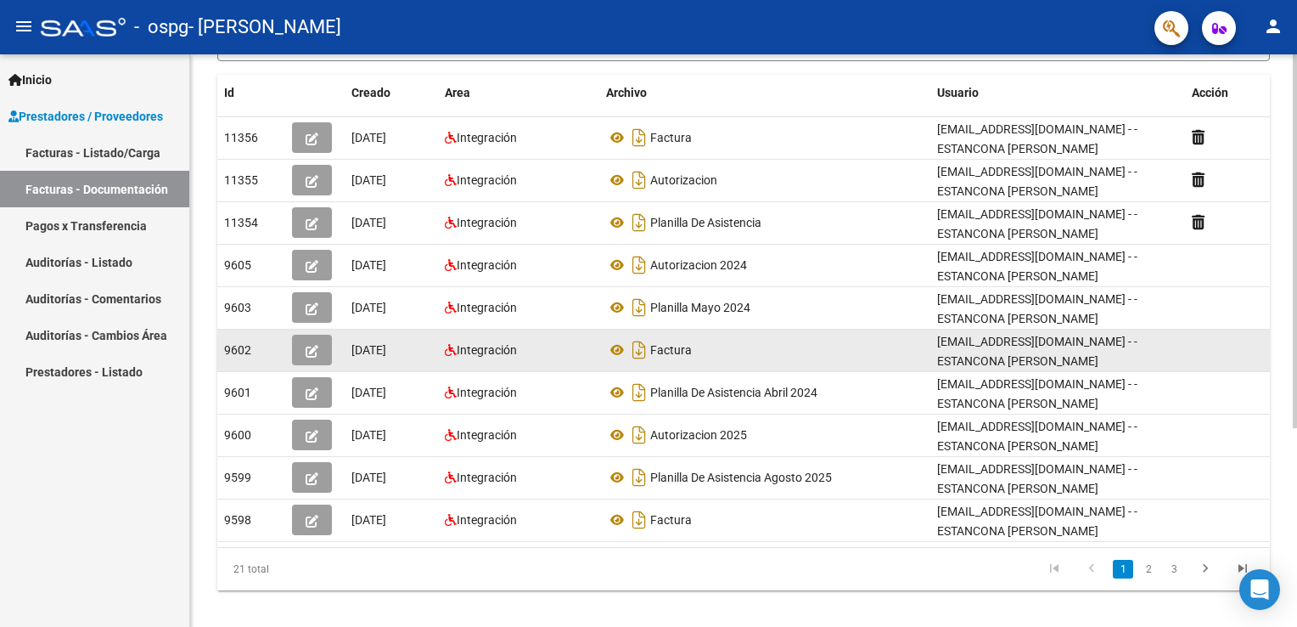
scroll to position [304, 0]
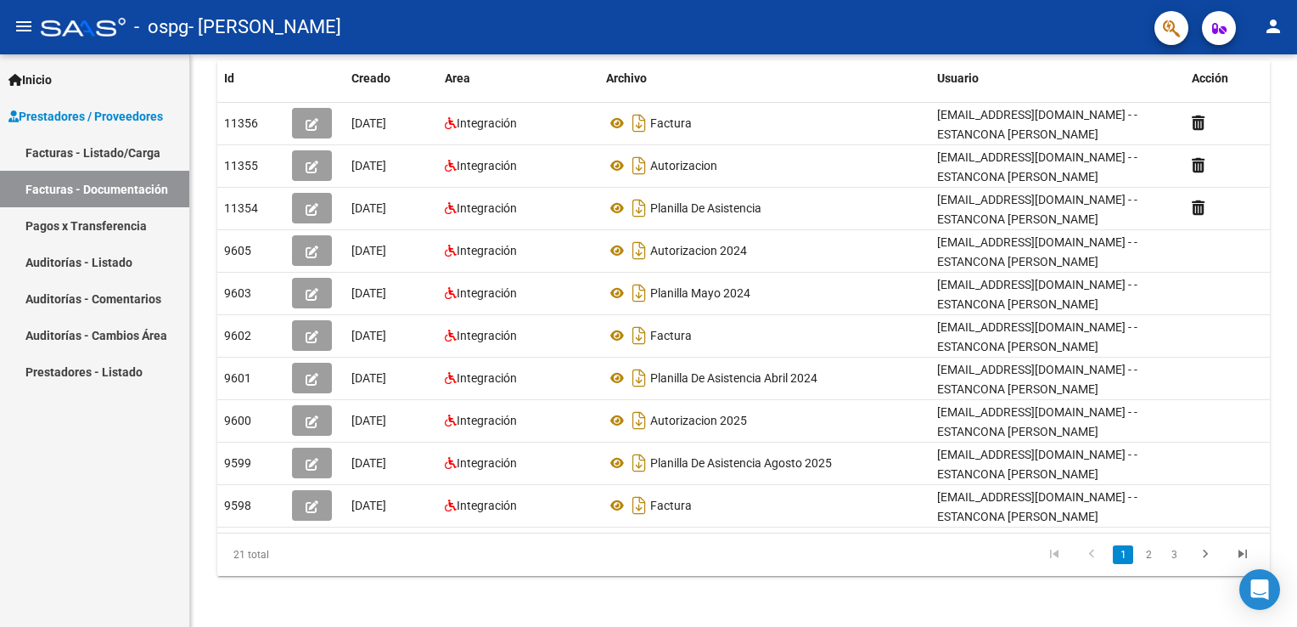
click at [126, 227] on link "Pagos x Transferencia" at bounding box center [94, 225] width 189 height 37
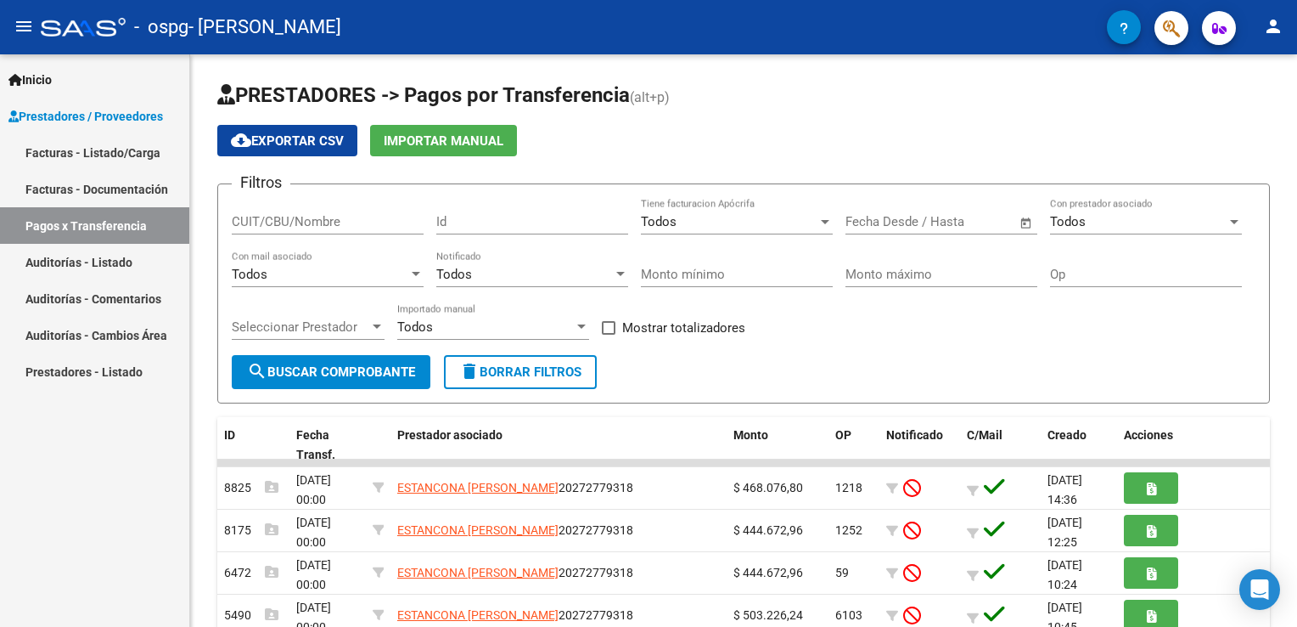
click at [24, 30] on mat-icon "menu" at bounding box center [24, 26] width 20 height 20
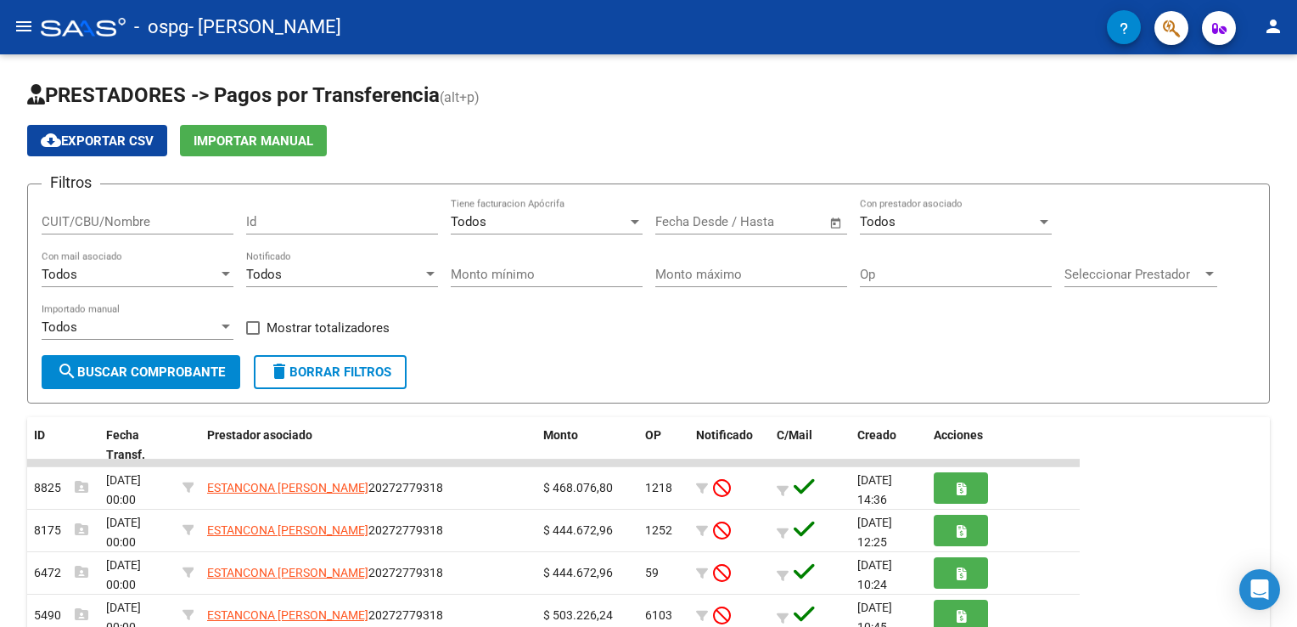
click at [24, 30] on mat-icon "menu" at bounding box center [24, 26] width 20 height 20
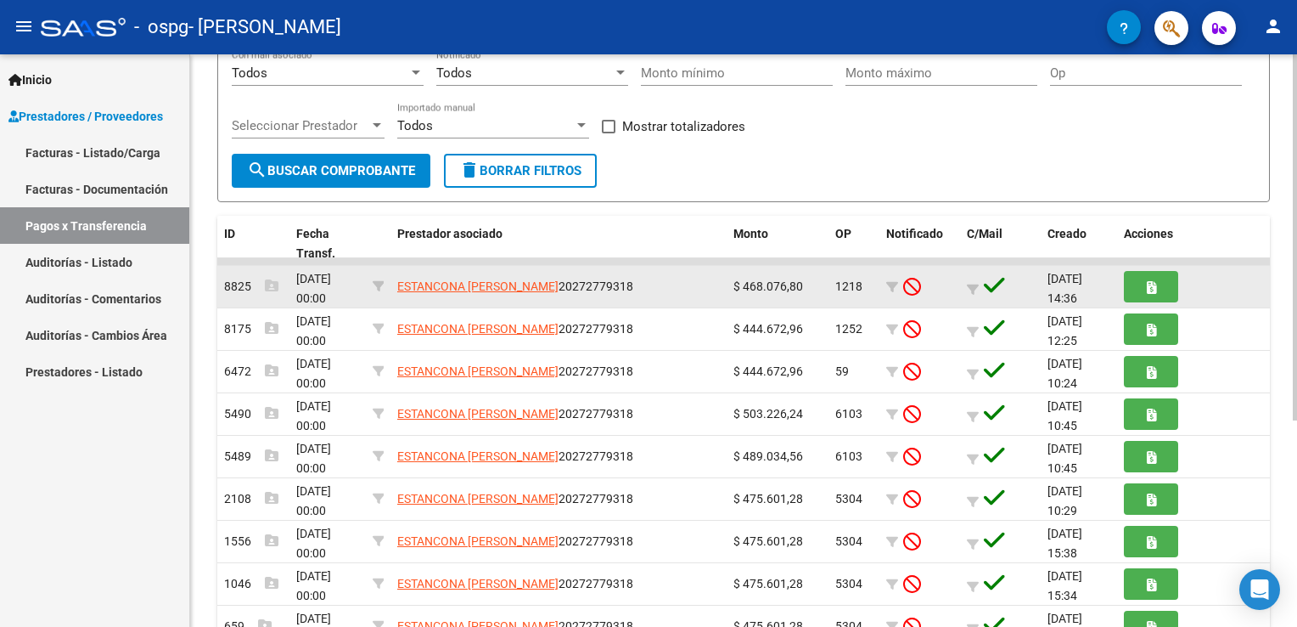
scroll to position [255, 0]
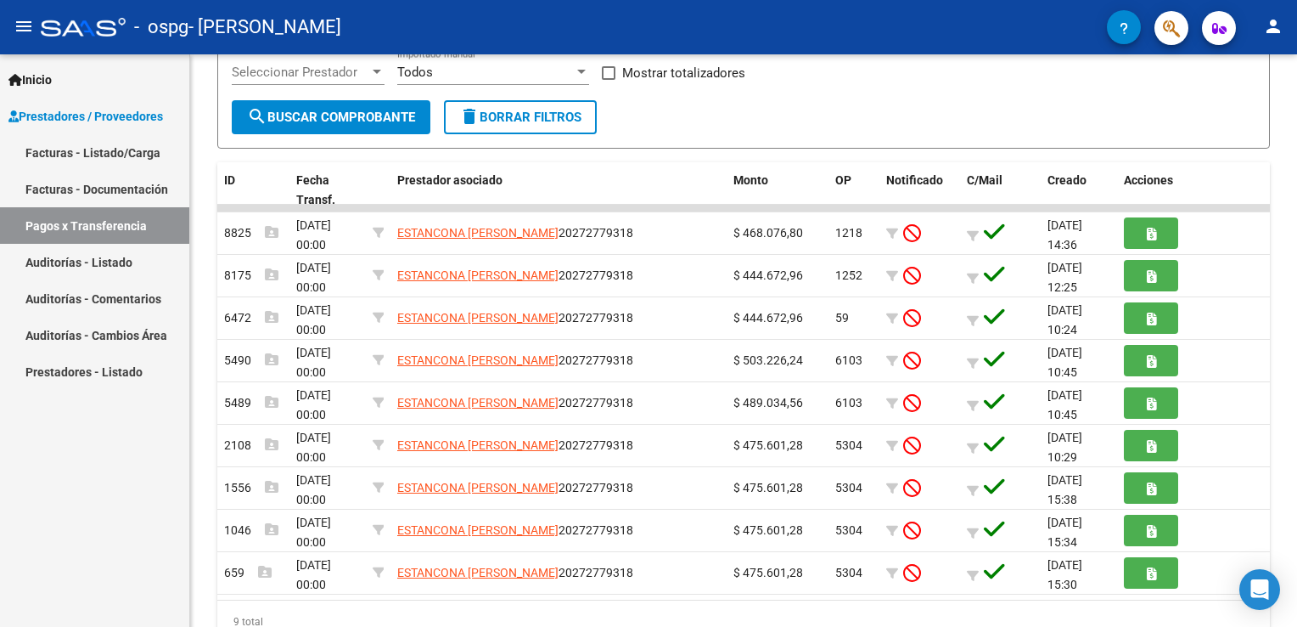
click at [76, 148] on link "Facturas - Listado/Carga" at bounding box center [94, 152] width 189 height 37
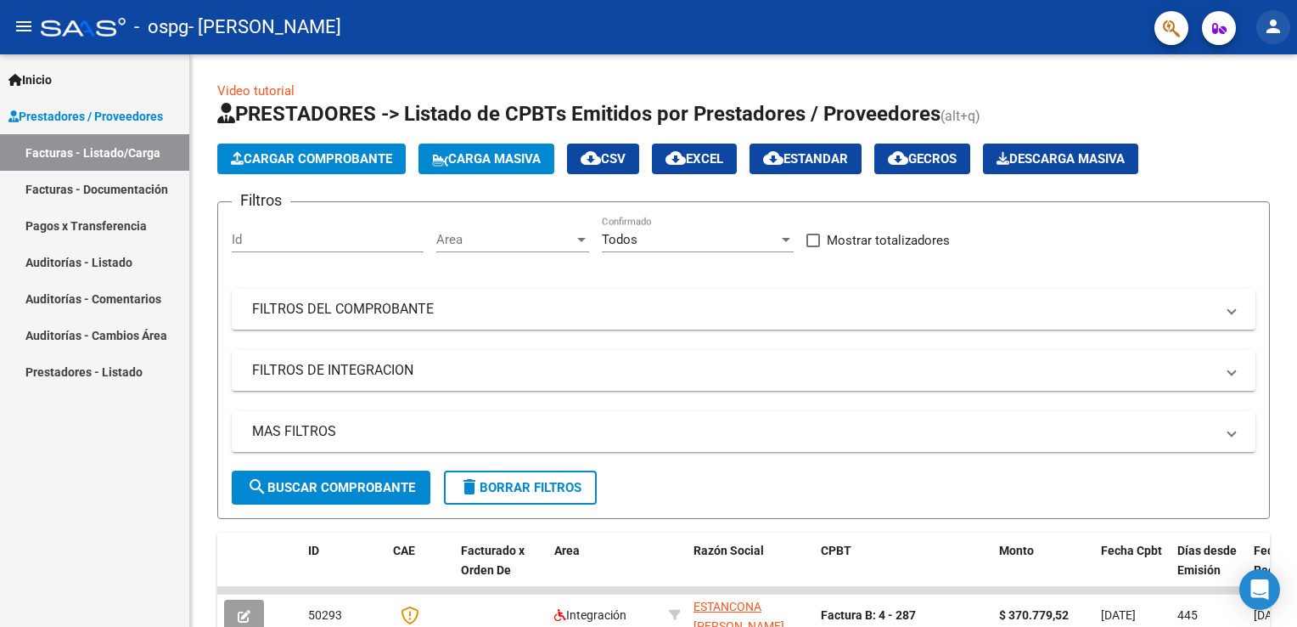
click at [1274, 25] on mat-icon "person" at bounding box center [1273, 26] width 20 height 20
click at [1249, 114] on button "exit_to_app Salir" at bounding box center [1239, 112] width 104 height 41
